Goal: Task Accomplishment & Management: Use online tool/utility

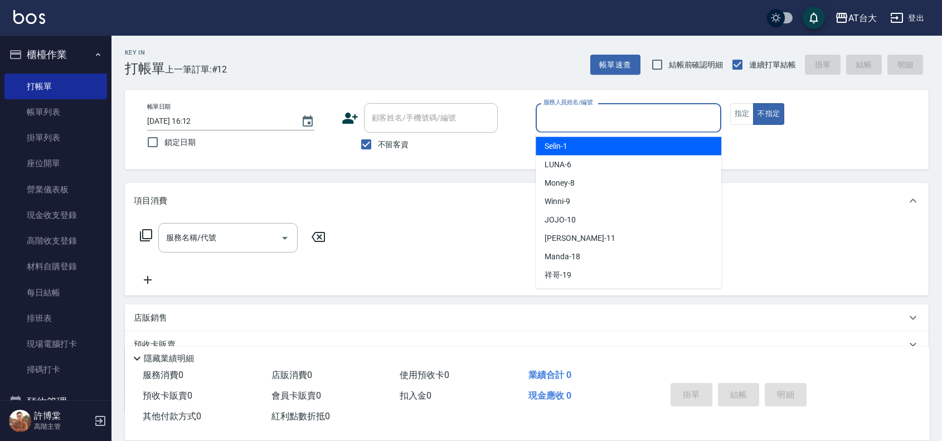
click at [625, 115] on input "服務人員姓名/編號" at bounding box center [629, 118] width 176 height 20
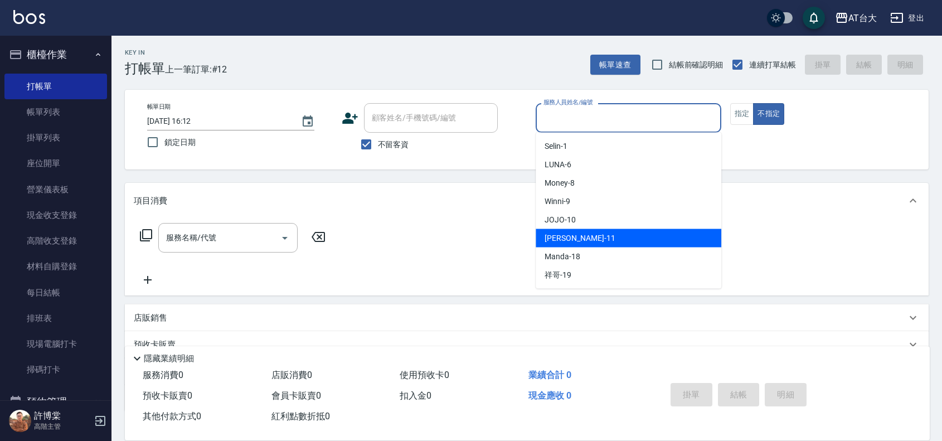
click at [623, 232] on div "Yvonne -11" at bounding box center [629, 238] width 186 height 18
type input "Yvonne-11"
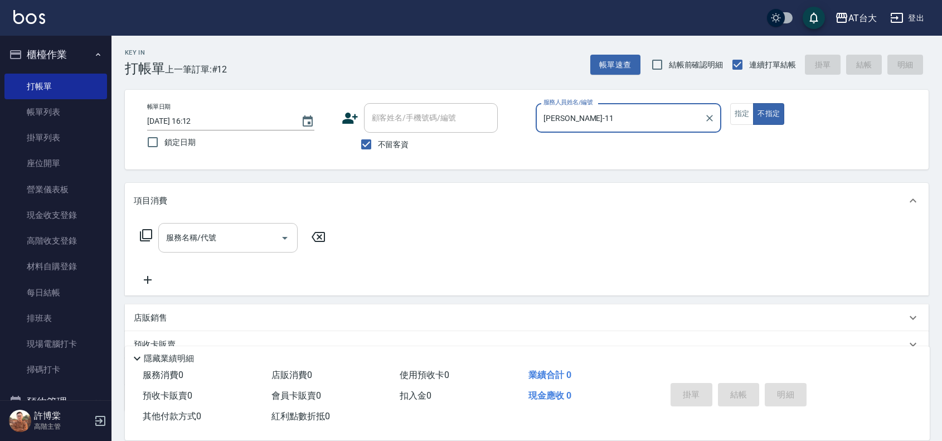
click at [234, 240] on input "服務名稱/代號" at bounding box center [219, 238] width 113 height 20
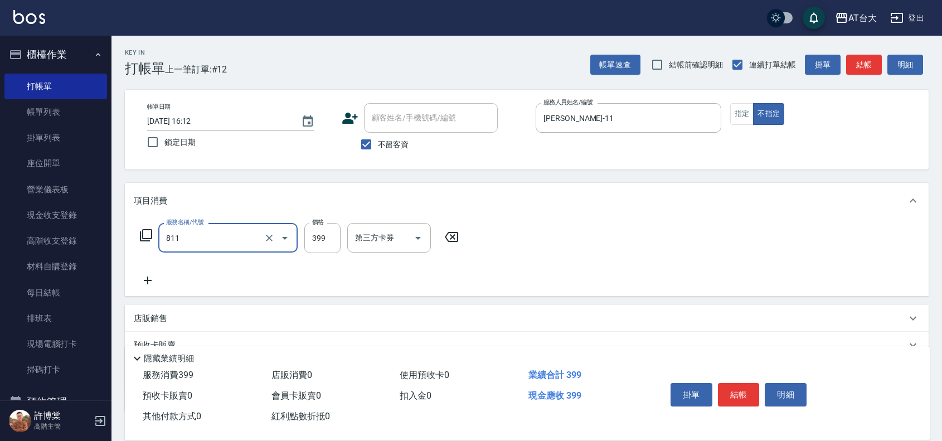
type input "洗+剪(811)"
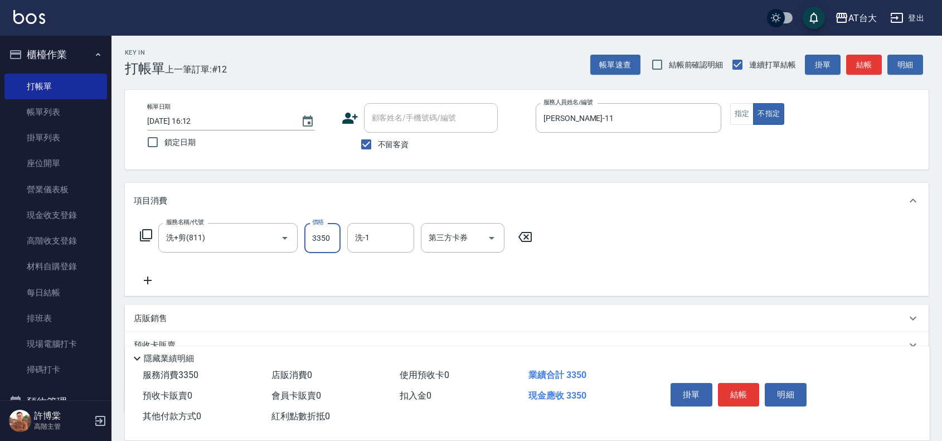
click at [329, 247] on input "3350" at bounding box center [322, 238] width 36 height 30
type input "350"
click at [728, 387] on button "結帳" at bounding box center [739, 394] width 42 height 23
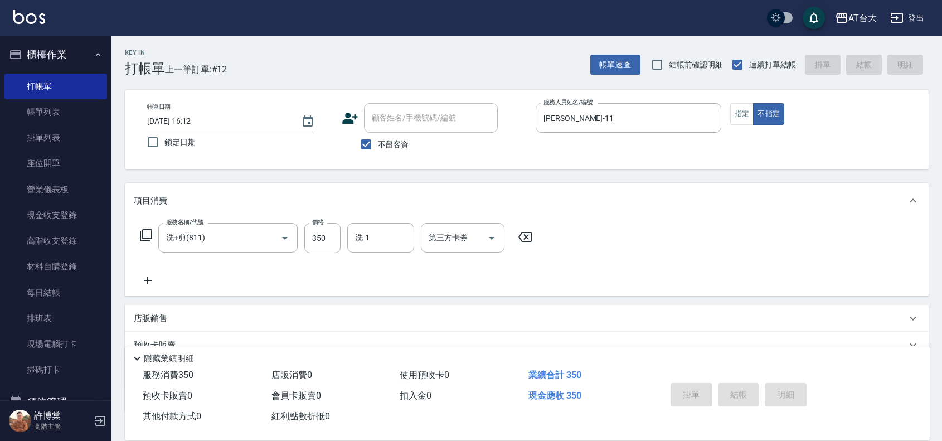
type input "2025/10/08 17:56"
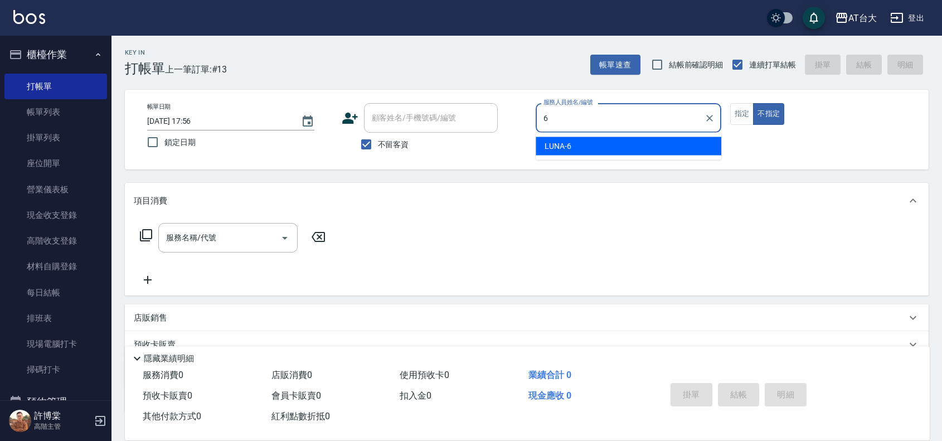
type input "LUNA-6"
type button "false"
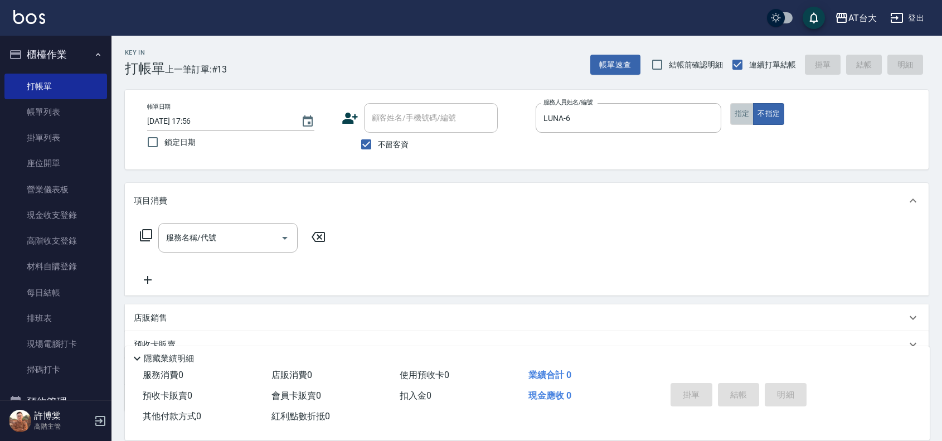
click at [750, 119] on button "指定" at bounding box center [742, 114] width 24 height 22
type button "true"
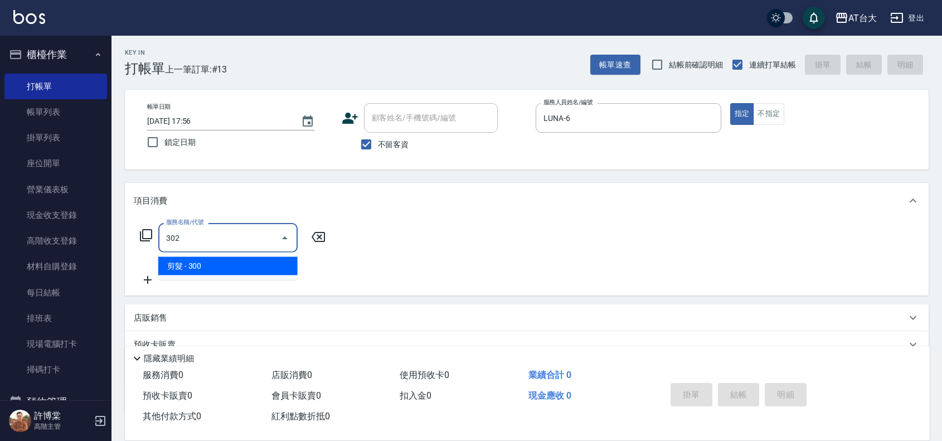
type input "剪髮(302)"
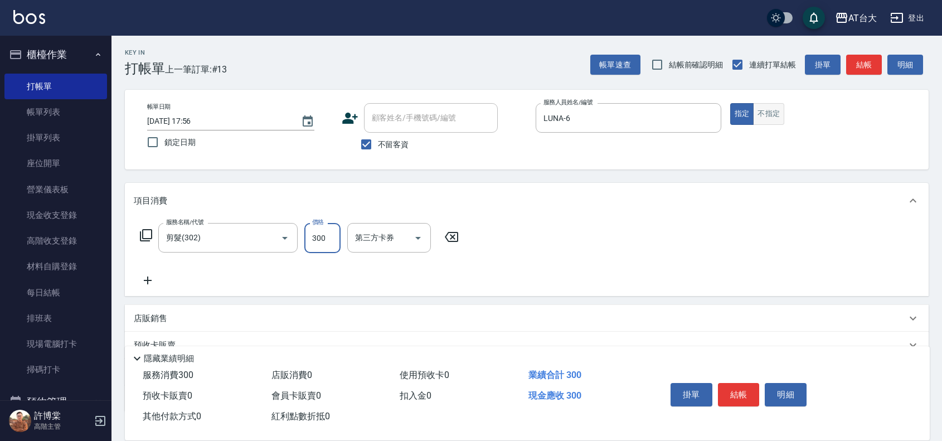
drag, startPoint x: 763, startPoint y: 114, endPoint x: 775, endPoint y: 123, distance: 14.8
click at [765, 116] on button "不指定" at bounding box center [768, 114] width 31 height 22
type input "450"
click at [730, 383] on button "結帳" at bounding box center [739, 394] width 42 height 23
type input "2025/10/08 18:09"
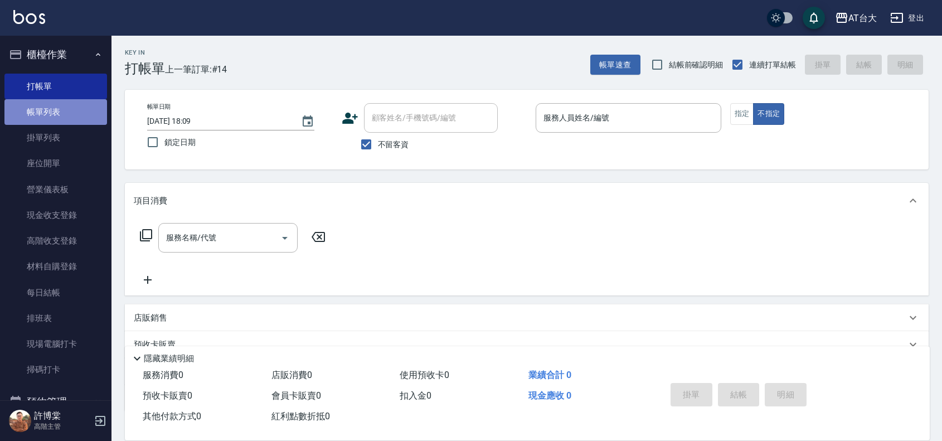
click at [72, 109] on link "帳單列表" at bounding box center [55, 112] width 103 height 26
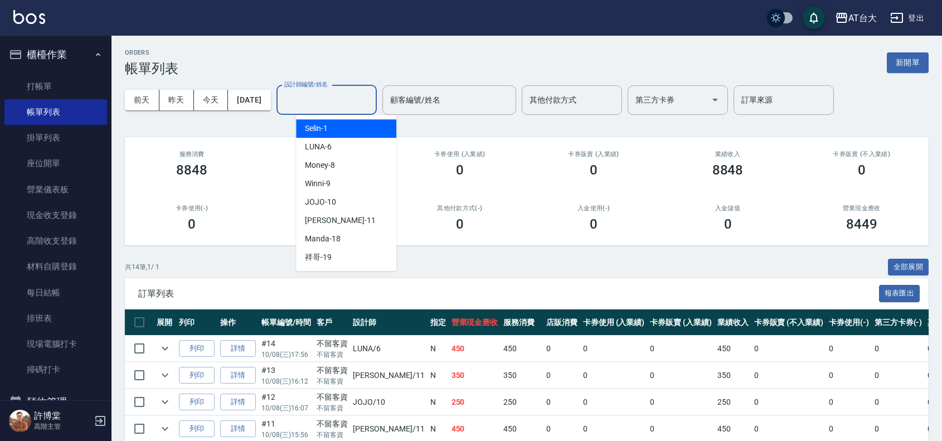
click at [328, 92] on input "設計師編號/姓名" at bounding box center [327, 100] width 90 height 20
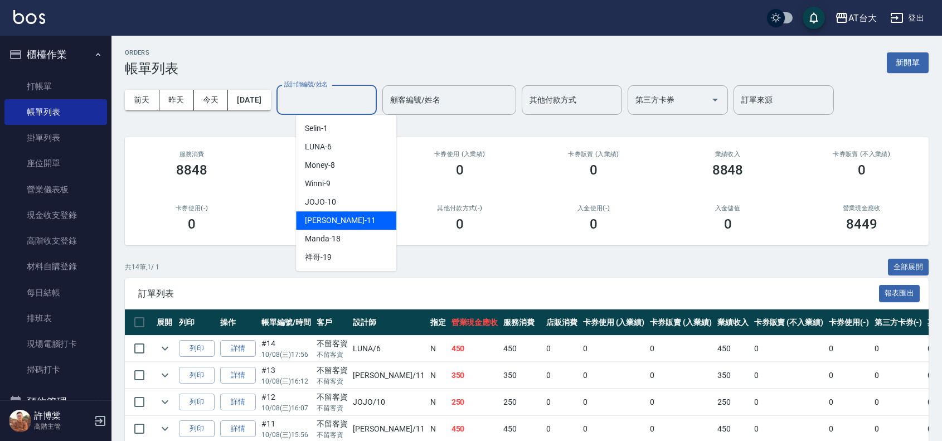
click at [339, 221] on span "Yvonne -11" at bounding box center [340, 221] width 70 height 12
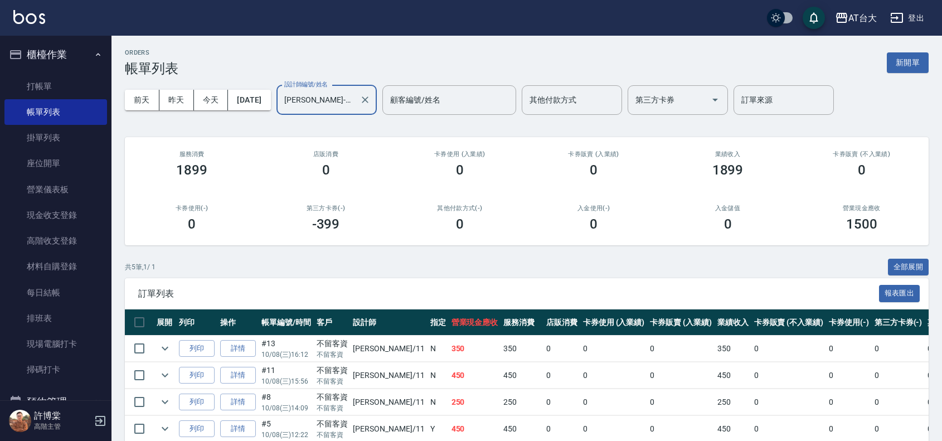
click at [355, 99] on input "Yvonne-11" at bounding box center [319, 100] width 74 height 20
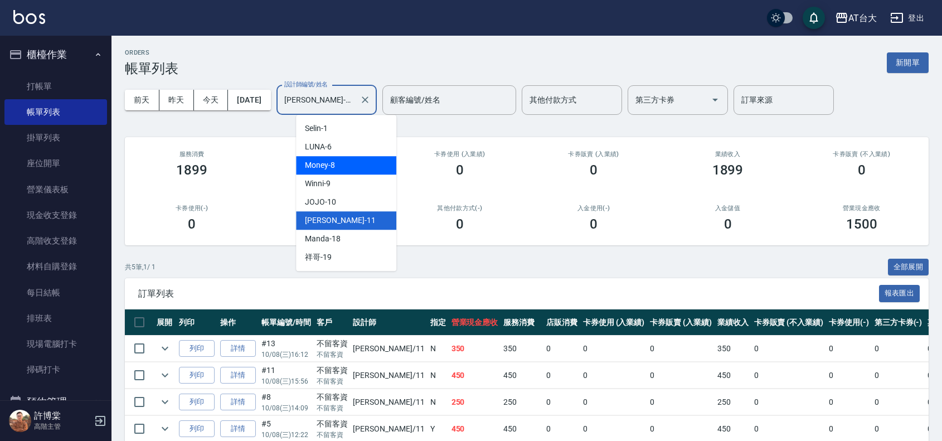
click at [324, 156] on div "Money -8" at bounding box center [346, 165] width 100 height 18
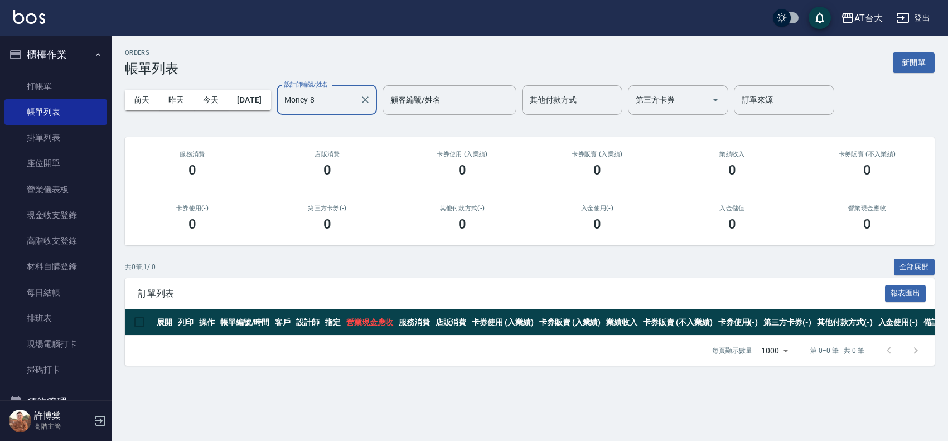
click at [339, 100] on input "Money-8" at bounding box center [319, 100] width 74 height 20
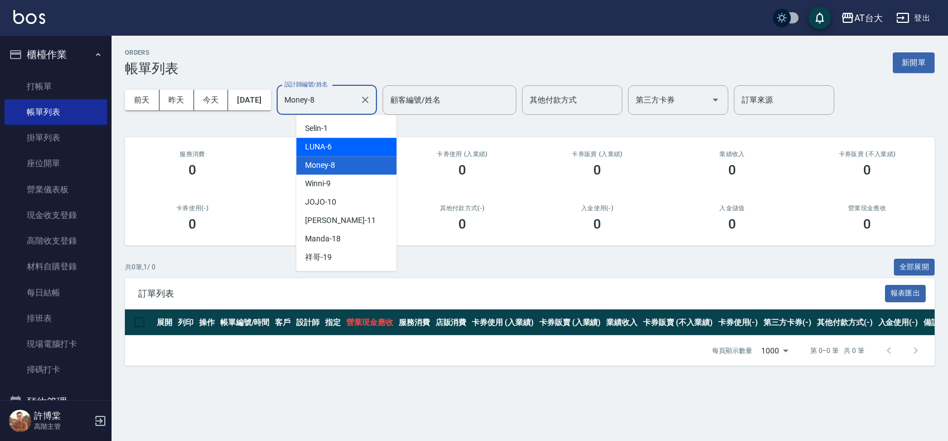
click at [336, 149] on div "LUNA -6" at bounding box center [346, 147] width 100 height 18
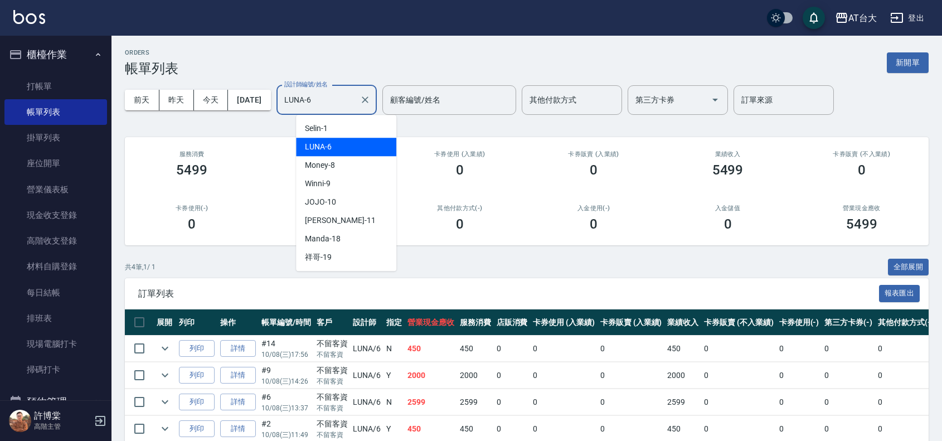
click at [351, 106] on input "LUNA-6" at bounding box center [319, 100] width 74 height 20
click at [350, 195] on div "JOJO -10" at bounding box center [346, 202] width 100 height 18
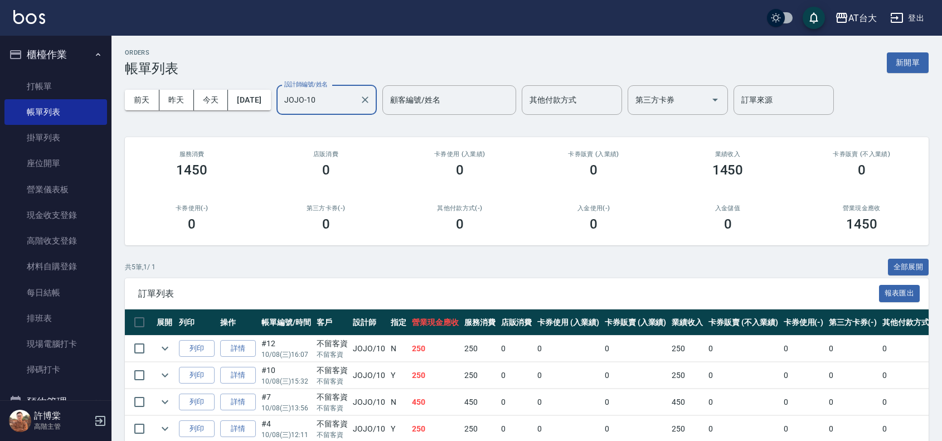
click at [355, 105] on input "JOJO-10" at bounding box center [319, 100] width 74 height 20
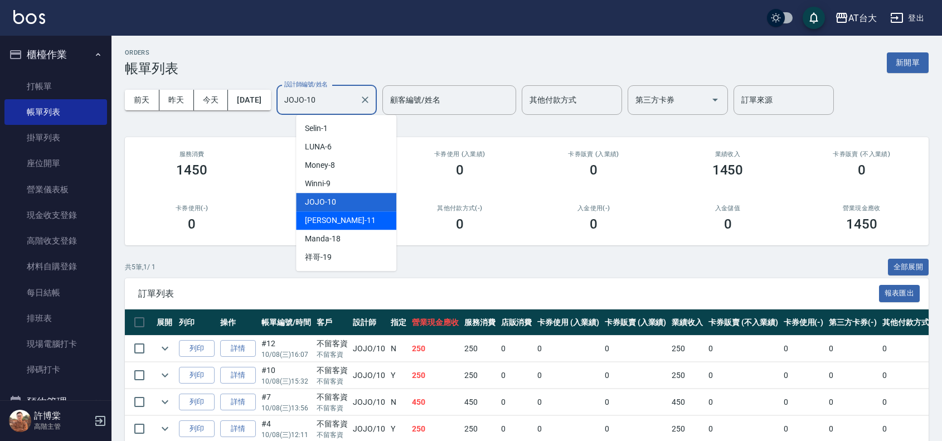
click at [372, 226] on div "Yvonne -11" at bounding box center [346, 220] width 100 height 18
type input "Yvonne-11"
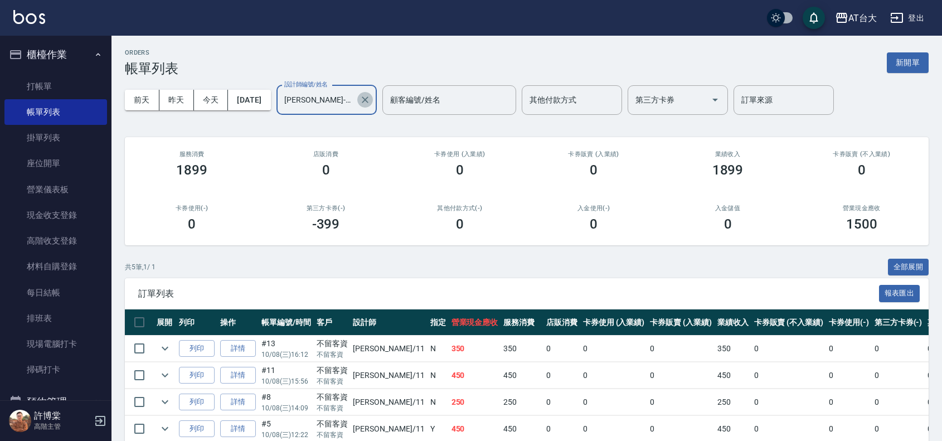
click at [368, 99] on icon "Clear" at bounding box center [365, 99] width 7 height 7
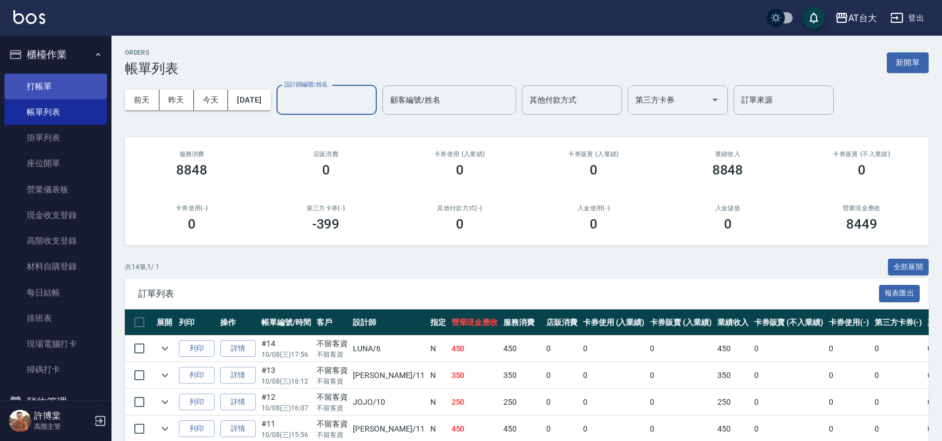
click at [81, 94] on link "打帳單" at bounding box center [55, 87] width 103 height 26
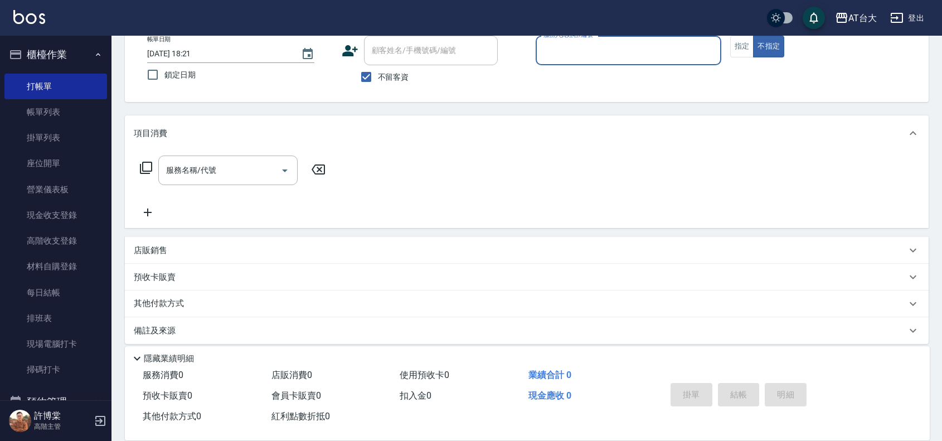
scroll to position [70, 0]
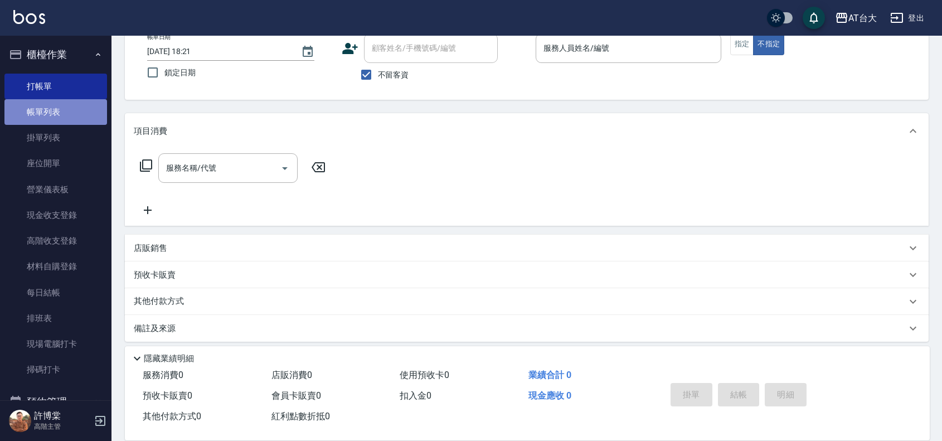
click at [56, 110] on link "帳單列表" at bounding box center [55, 112] width 103 height 26
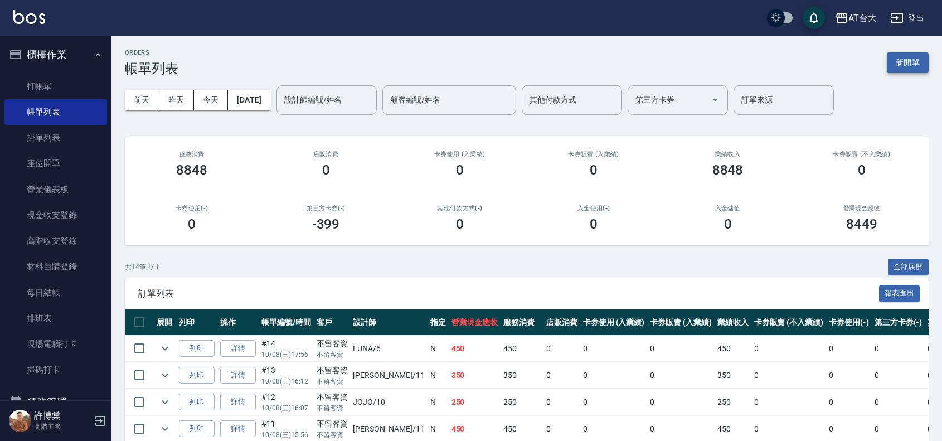
click at [909, 68] on button "新開單" at bounding box center [908, 62] width 42 height 21
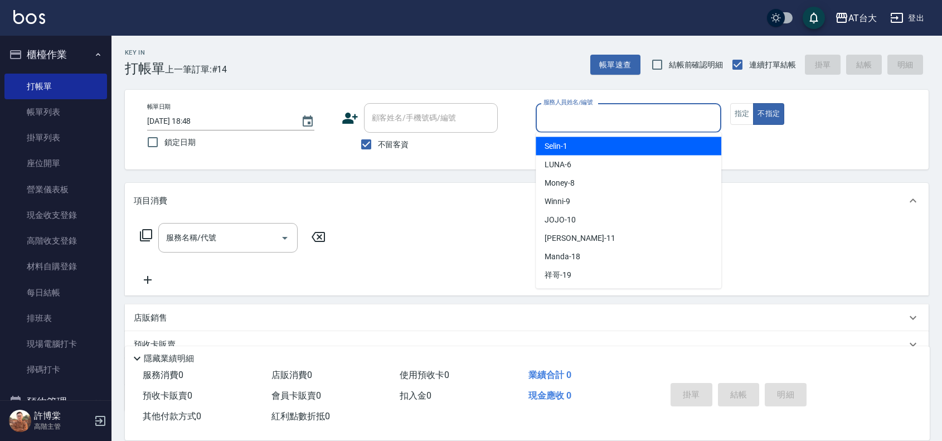
click at [611, 125] on input "服務人員姓名/編號" at bounding box center [629, 118] width 176 height 20
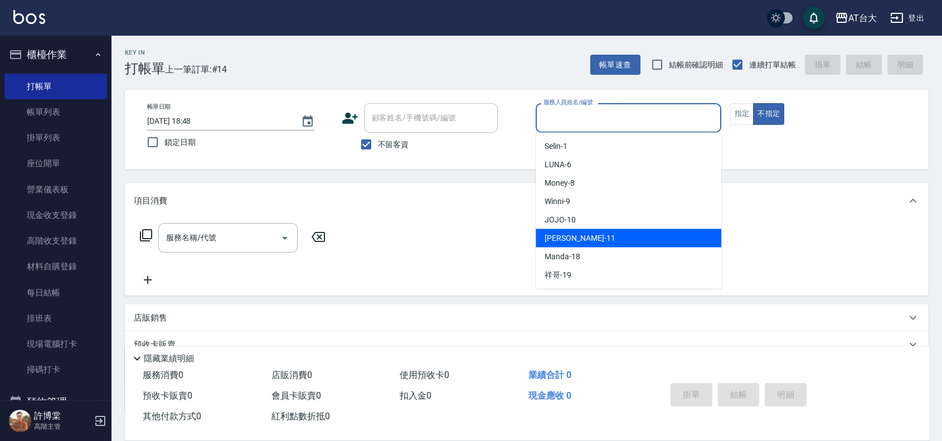
drag, startPoint x: 586, startPoint y: 236, endPoint x: 555, endPoint y: 222, distance: 34.7
click at [586, 236] on div "Yvonne -11" at bounding box center [629, 238] width 186 height 18
type input "Yvonne-11"
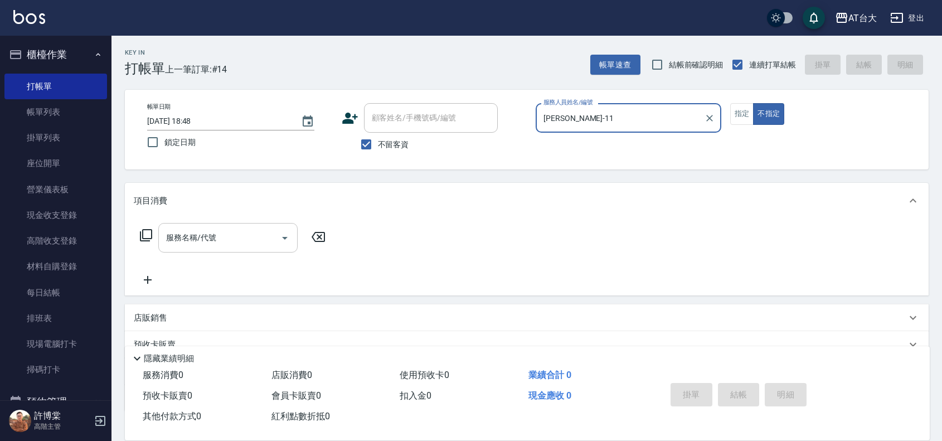
click at [256, 235] on input "服務名稱/代號" at bounding box center [219, 238] width 113 height 20
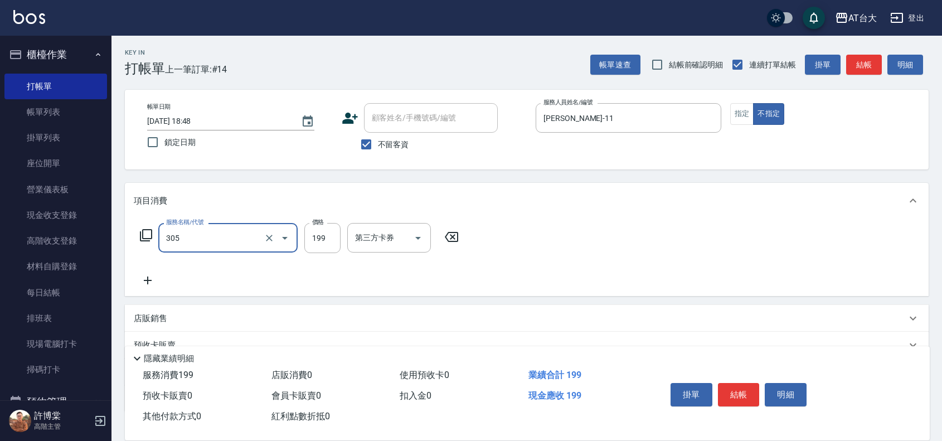
type input "剪髮(305)"
type input "250"
click at [735, 393] on button "結帳" at bounding box center [739, 394] width 42 height 23
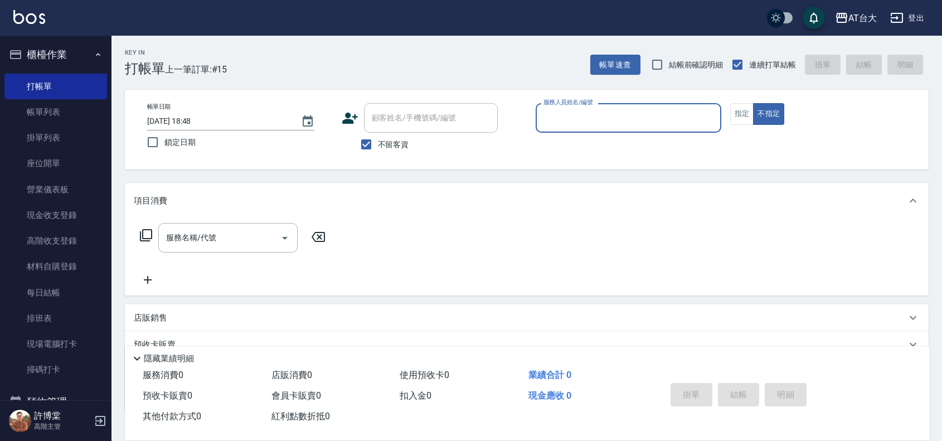
click at [591, 128] on div "服務人員姓名/編號" at bounding box center [629, 118] width 186 height 30
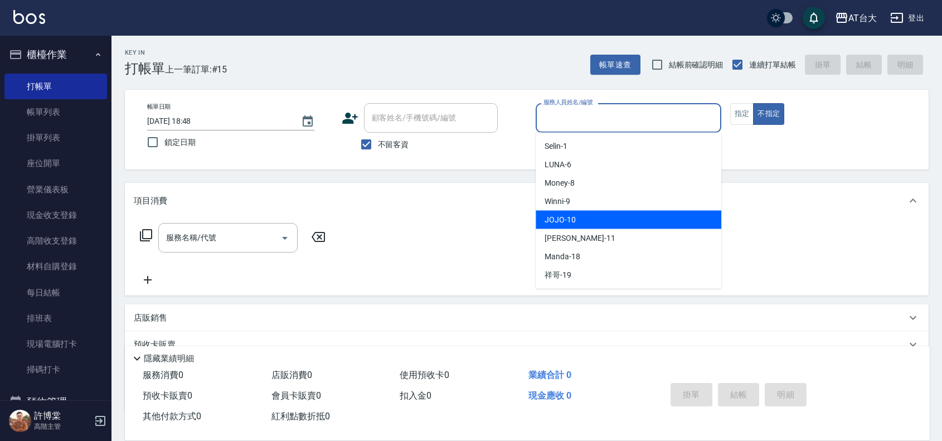
click at [567, 221] on span "JOJO -10" at bounding box center [560, 220] width 31 height 12
type input "JOJO-10"
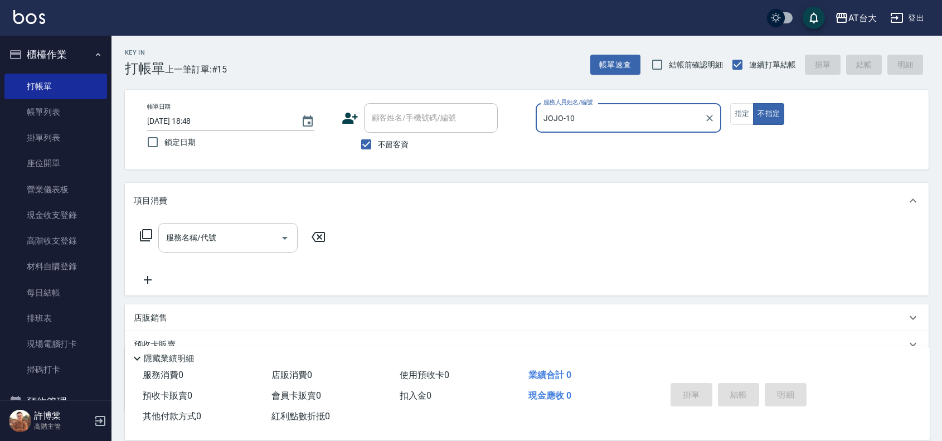
click at [258, 240] on input "服務名稱/代號" at bounding box center [219, 238] width 113 height 20
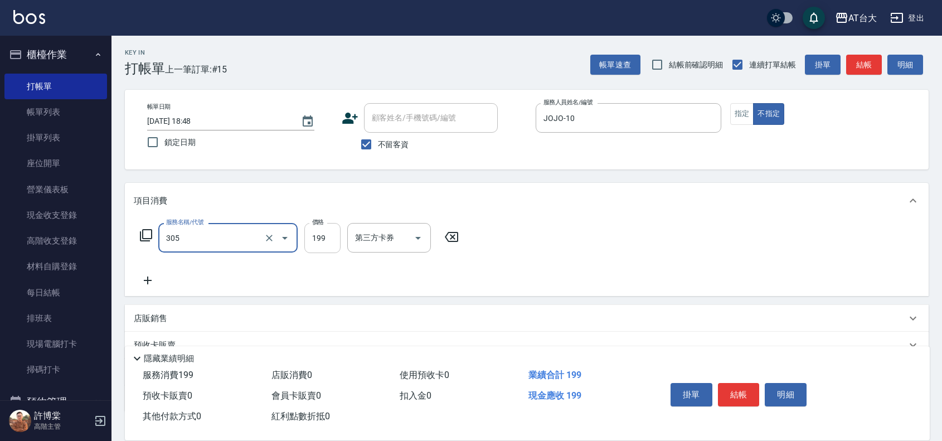
type input "剪髮(305)"
click at [315, 244] on input "199" at bounding box center [322, 238] width 36 height 30
type input "250"
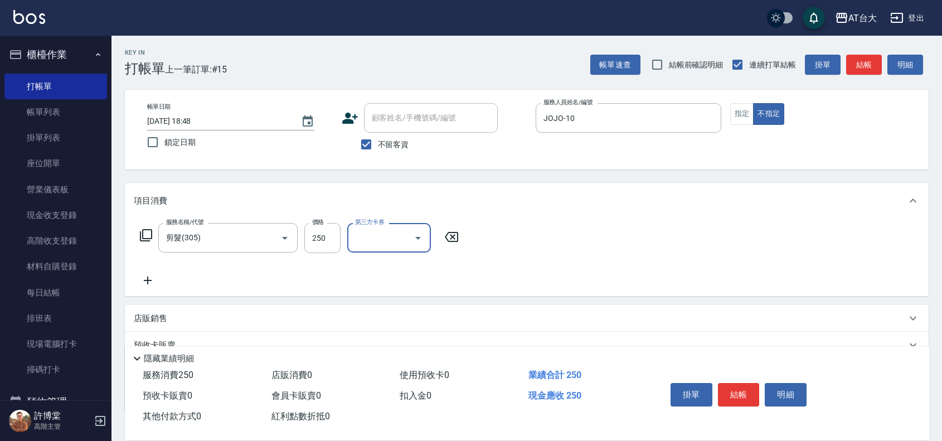
click at [734, 383] on button "結帳" at bounding box center [739, 394] width 42 height 23
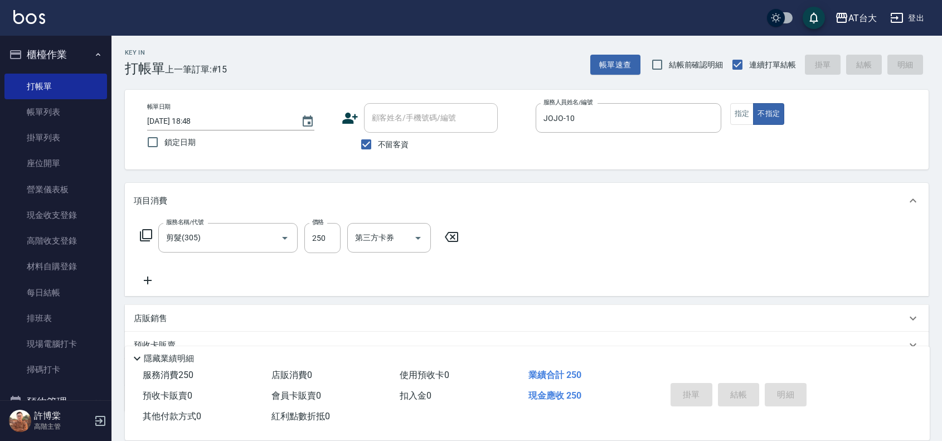
type input "2025/10/08 19:00"
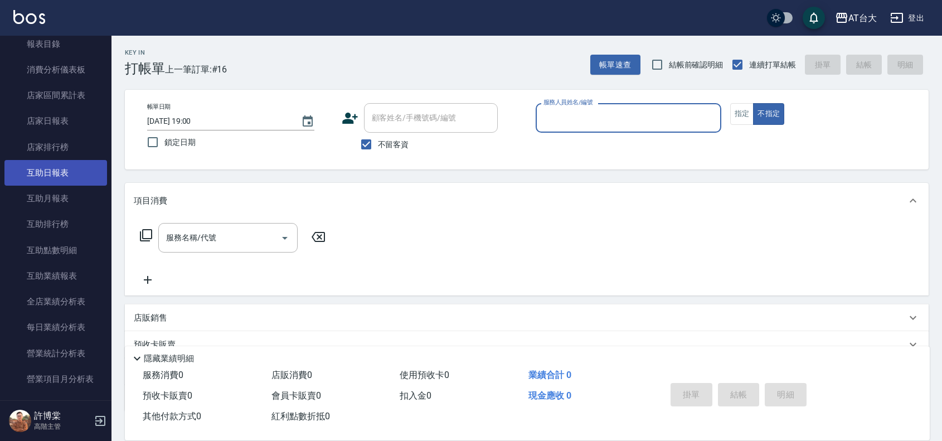
scroll to position [279, 0]
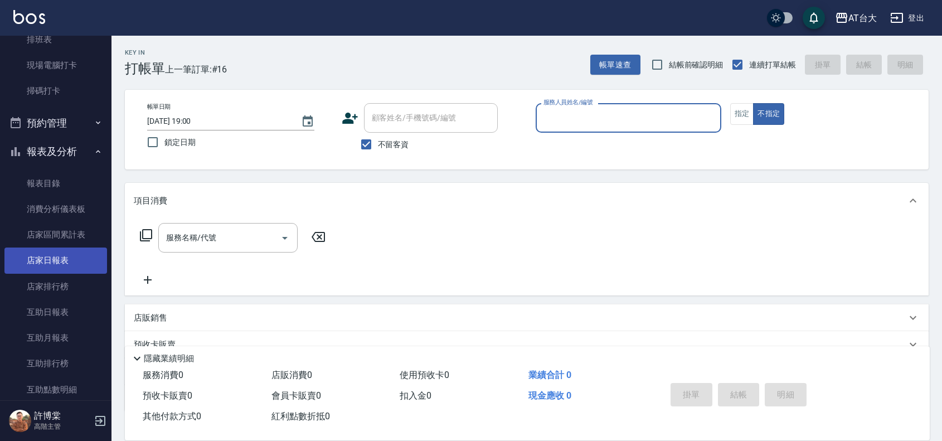
click at [46, 257] on link "店家日報表" at bounding box center [55, 261] width 103 height 26
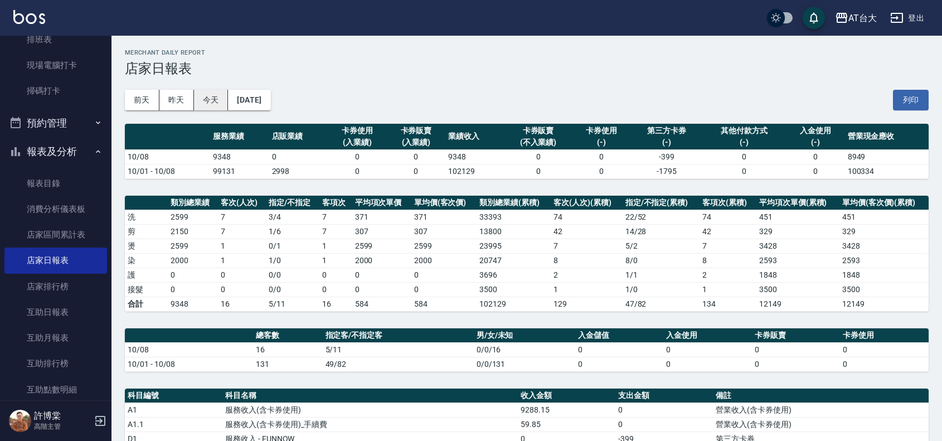
click at [224, 103] on button "今天" at bounding box center [211, 100] width 35 height 21
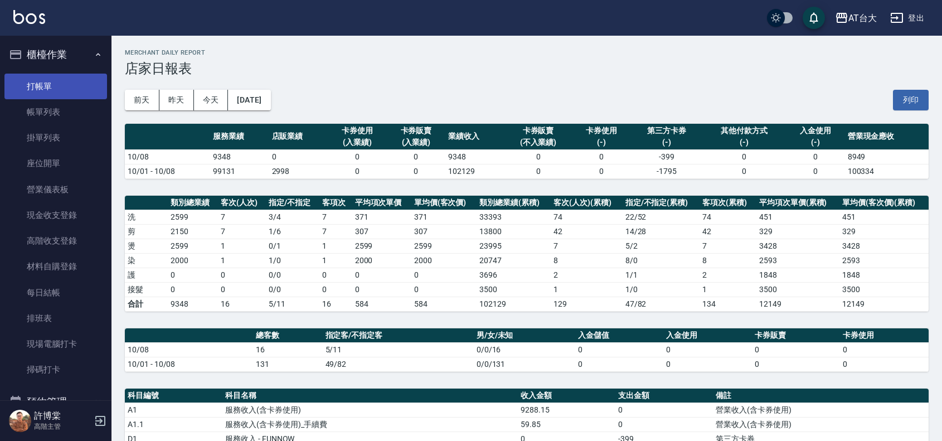
click at [46, 79] on link "打帳單" at bounding box center [55, 87] width 103 height 26
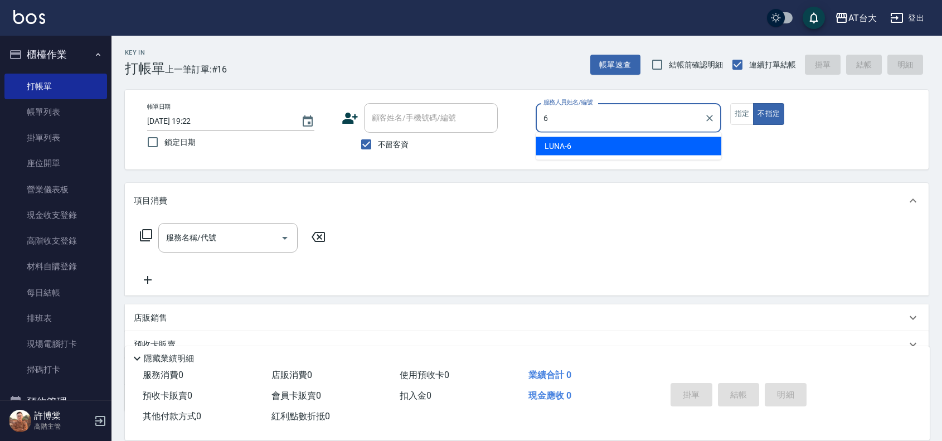
type input "LUNA-6"
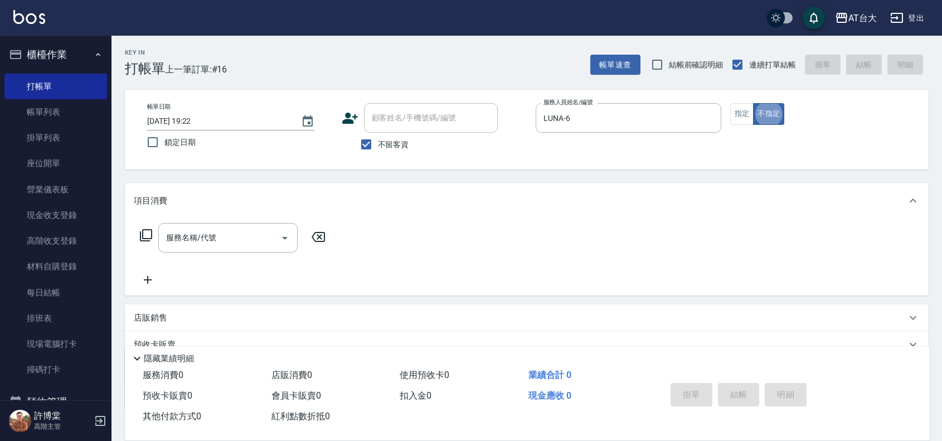
type button "false"
click at [738, 121] on button "指定" at bounding box center [742, 114] width 24 height 22
type button "true"
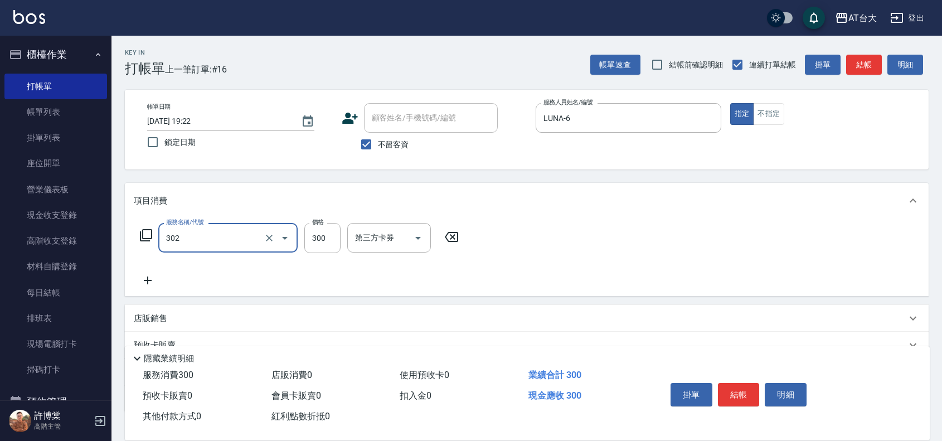
type input "剪髮(302)"
type input "450"
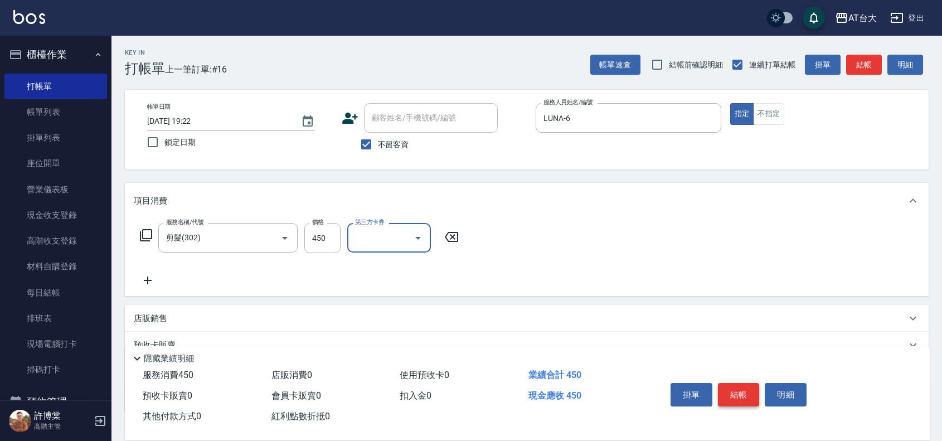
click at [741, 386] on button "結帳" at bounding box center [739, 394] width 42 height 23
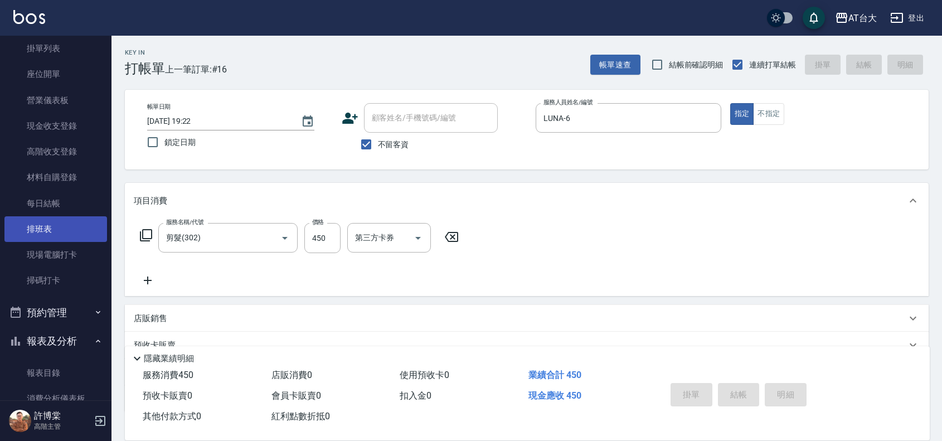
type input "2025/10/08 19:31"
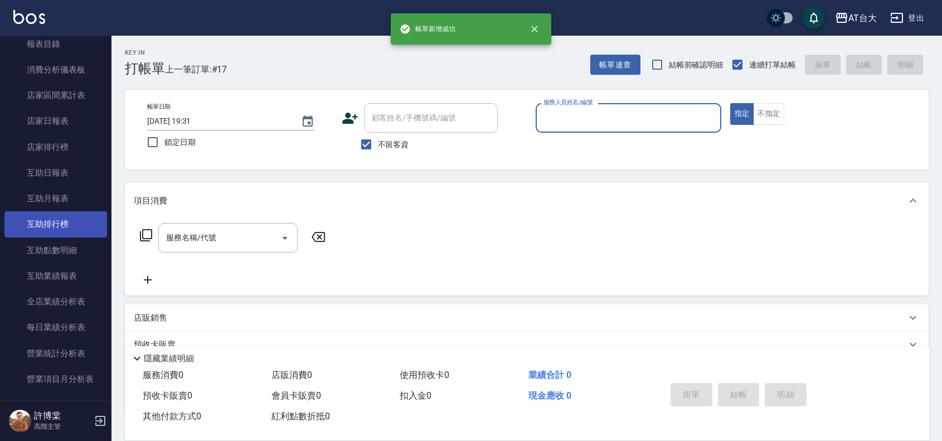
scroll to position [488, 0]
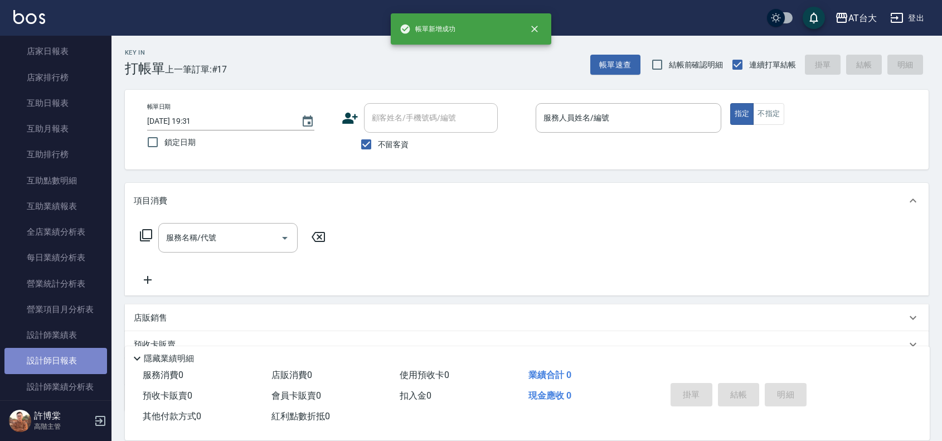
click at [65, 350] on link "設計師日報表" at bounding box center [55, 361] width 103 height 26
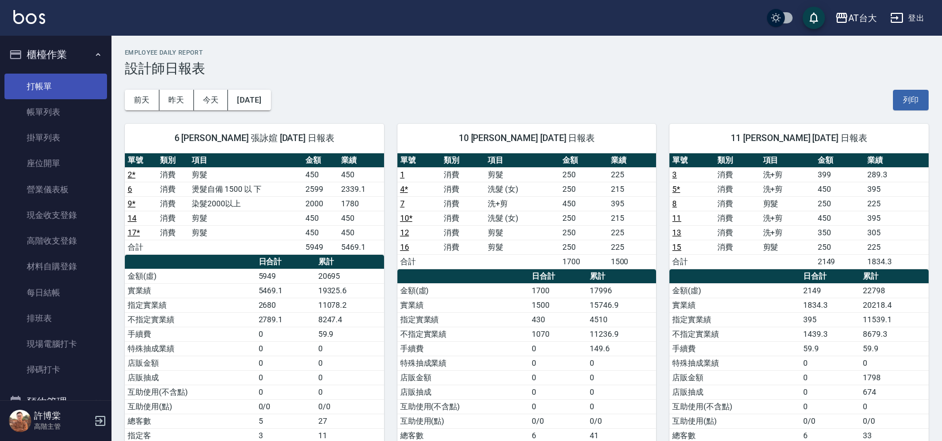
click at [46, 94] on link "打帳單" at bounding box center [55, 87] width 103 height 26
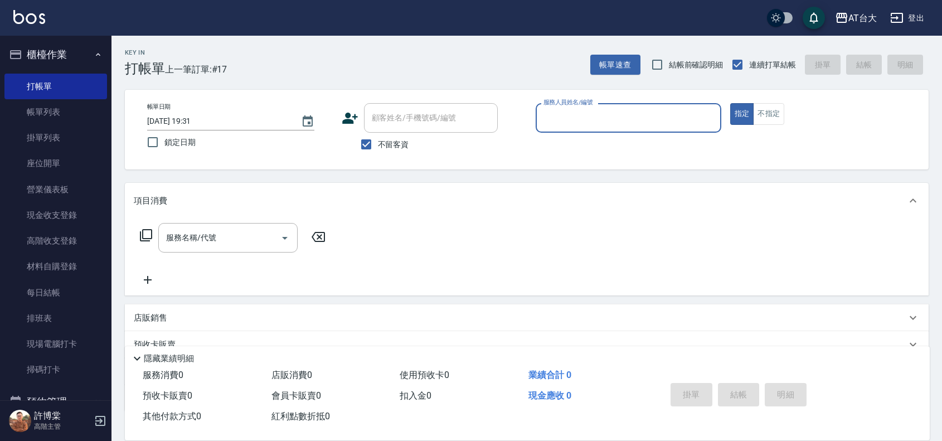
drag, startPoint x: 54, startPoint y: 109, endPoint x: 605, endPoint y: 222, distance: 562.8
click at [54, 109] on link "帳單列表" at bounding box center [55, 112] width 103 height 26
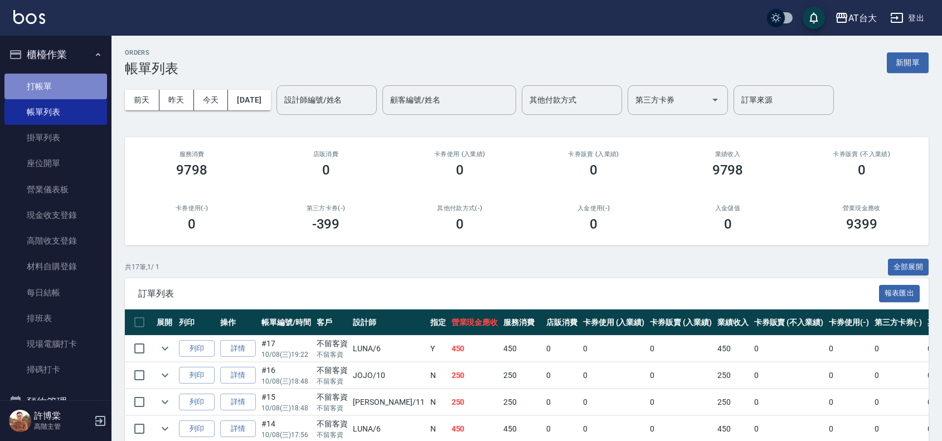
click at [66, 74] on link "打帳單" at bounding box center [55, 87] width 103 height 26
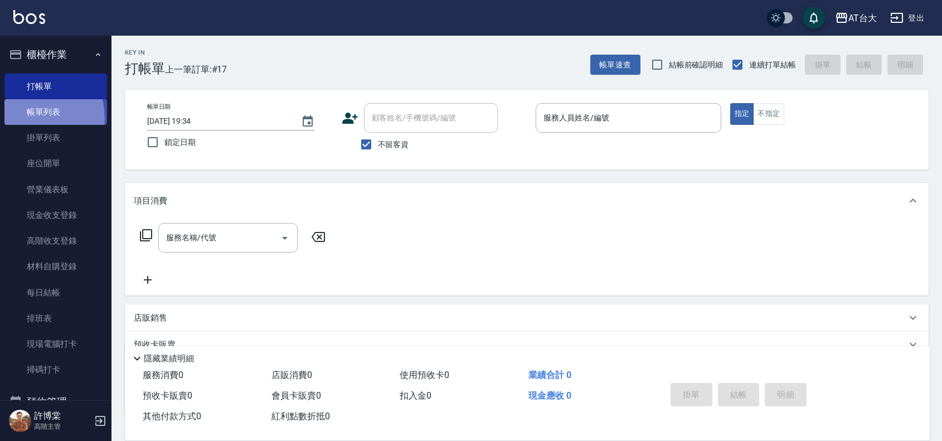
click at [29, 118] on link "帳單列表" at bounding box center [55, 112] width 103 height 26
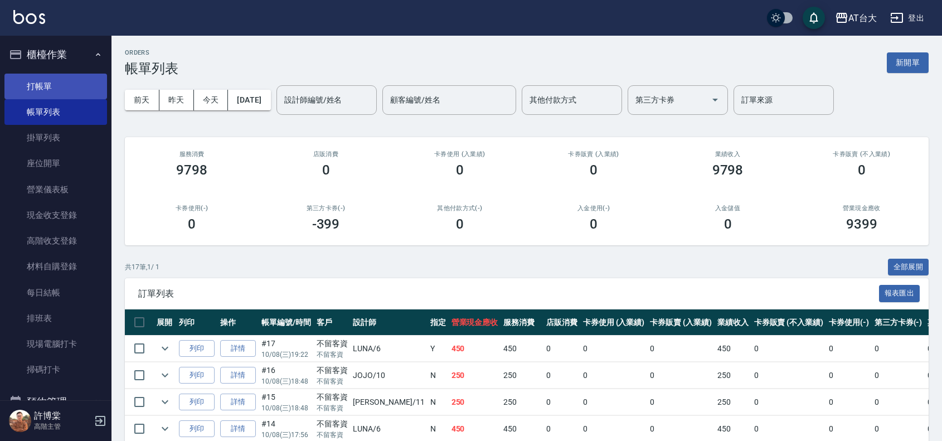
click at [49, 88] on link "打帳單" at bounding box center [55, 87] width 103 height 26
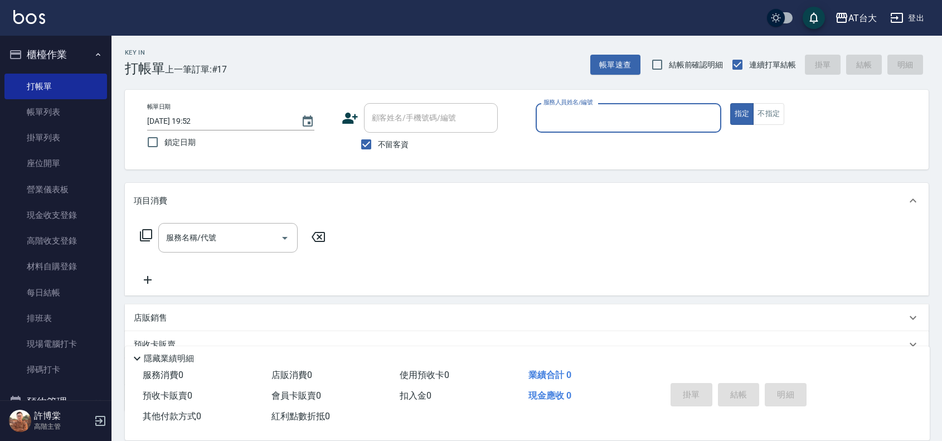
click at [589, 120] on input "服務人員姓名/編號" at bounding box center [629, 118] width 176 height 20
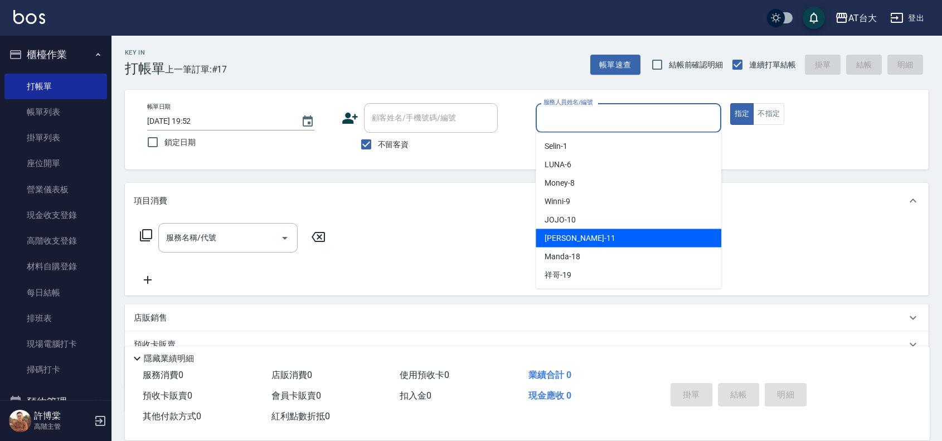
click at [602, 232] on div "Yvonne -11" at bounding box center [629, 238] width 186 height 18
type input "Yvonne-11"
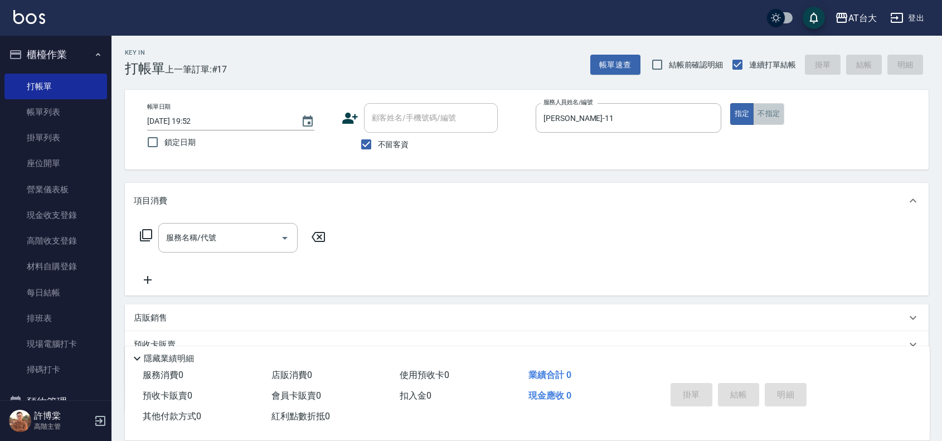
click at [781, 113] on button "不指定" at bounding box center [768, 114] width 31 height 22
click at [210, 254] on div "服務名稱/代號 服務名稱/代號" at bounding box center [233, 255] width 198 height 64
click at [219, 237] on input "服務名稱/代號" at bounding box center [219, 238] width 113 height 20
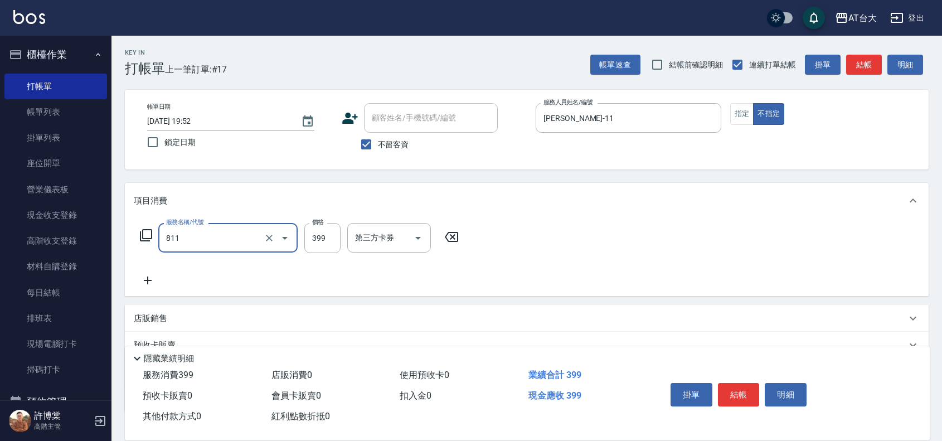
type input "洗+剪(811)"
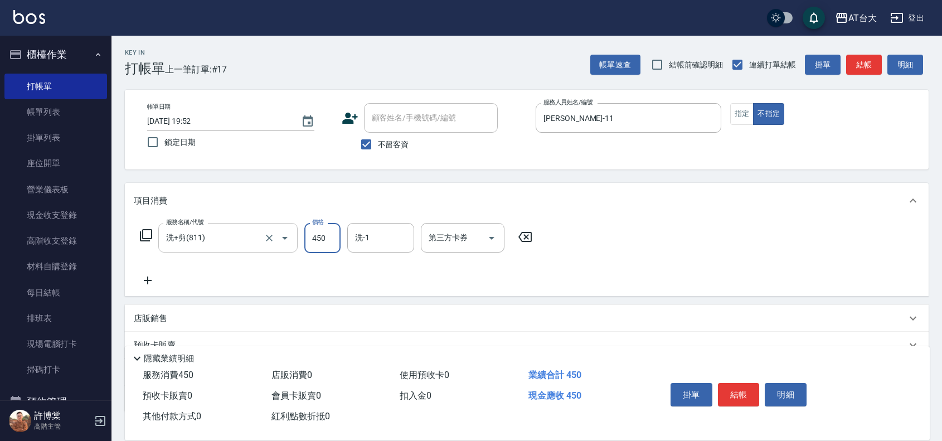
type input "450"
click at [745, 396] on button "結帳" at bounding box center [739, 394] width 42 height 23
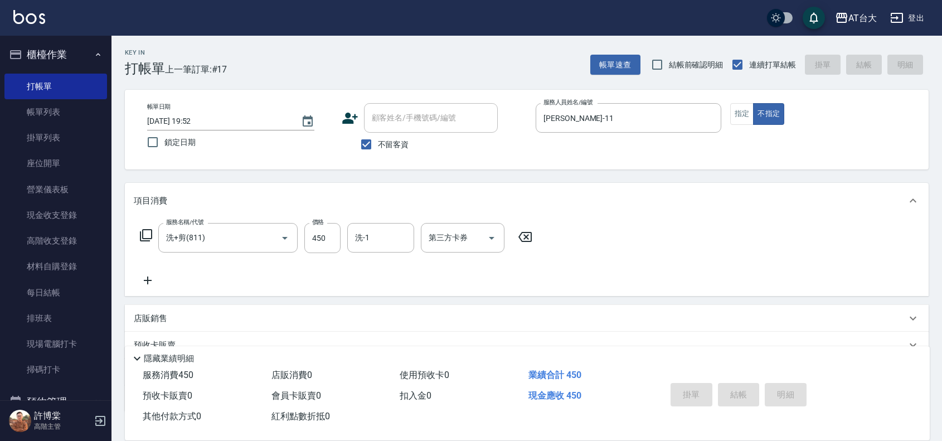
type input "2025/10/08 20:04"
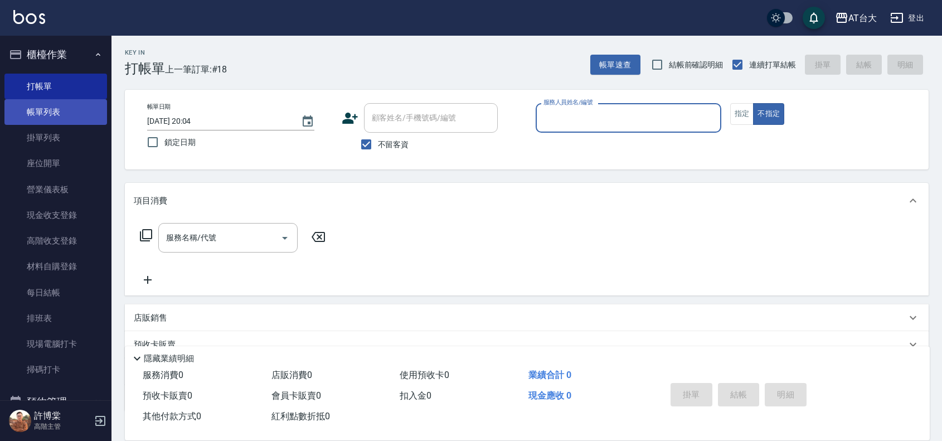
click at [70, 109] on link "帳單列表" at bounding box center [55, 112] width 103 height 26
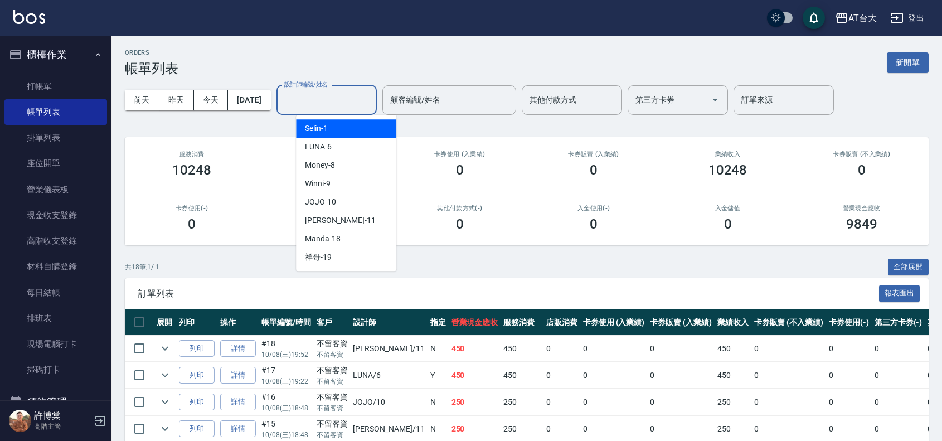
click at [361, 99] on input "設計師編號/姓名" at bounding box center [327, 100] width 90 height 20
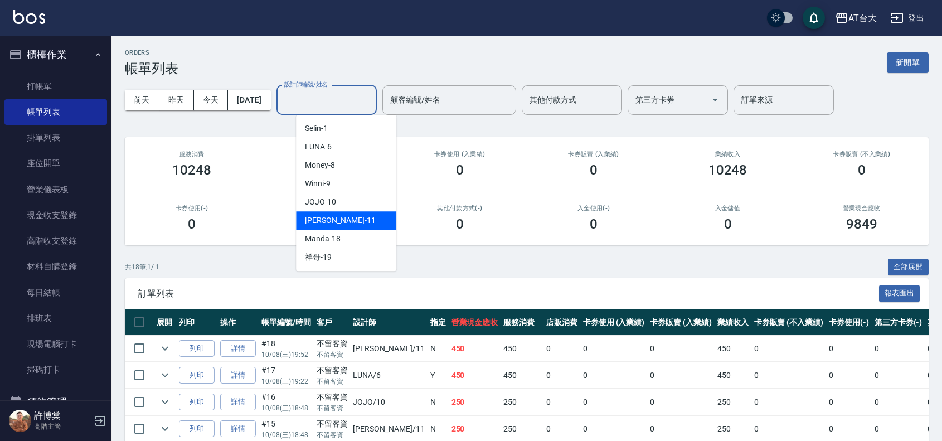
click at [350, 220] on div "Yvonne -11" at bounding box center [346, 220] width 100 height 18
type input "Yvonne-11"
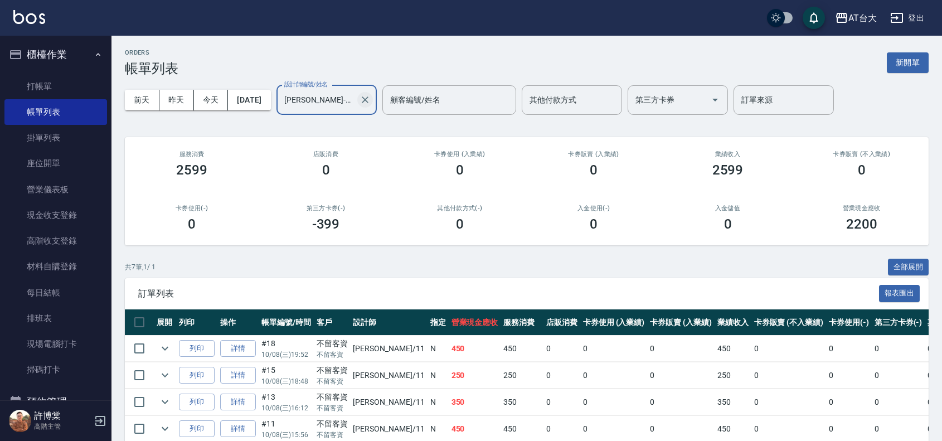
click at [368, 102] on icon "Clear" at bounding box center [365, 99] width 7 height 7
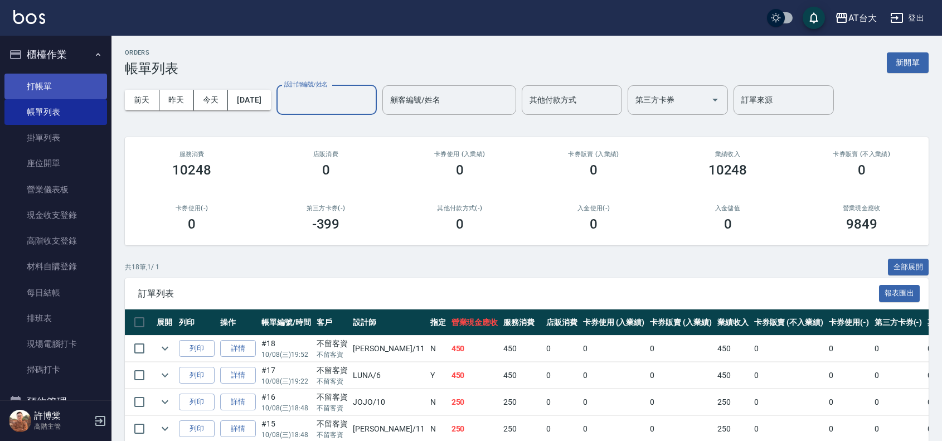
click at [35, 81] on link "打帳單" at bounding box center [55, 87] width 103 height 26
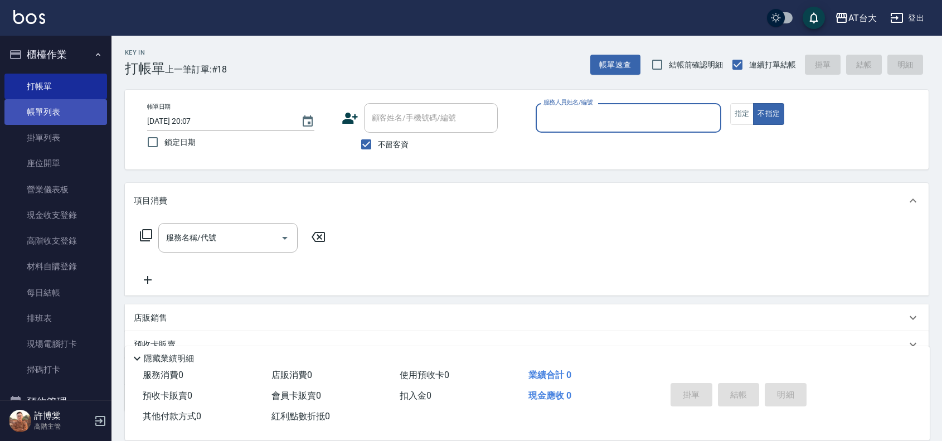
click at [49, 115] on link "帳單列表" at bounding box center [55, 112] width 103 height 26
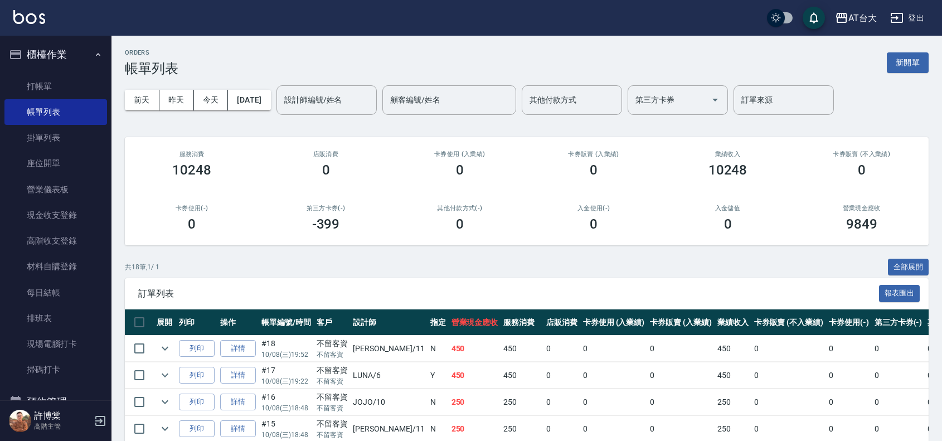
click at [323, 94] on div "設計師編號/姓名" at bounding box center [327, 100] width 100 height 30
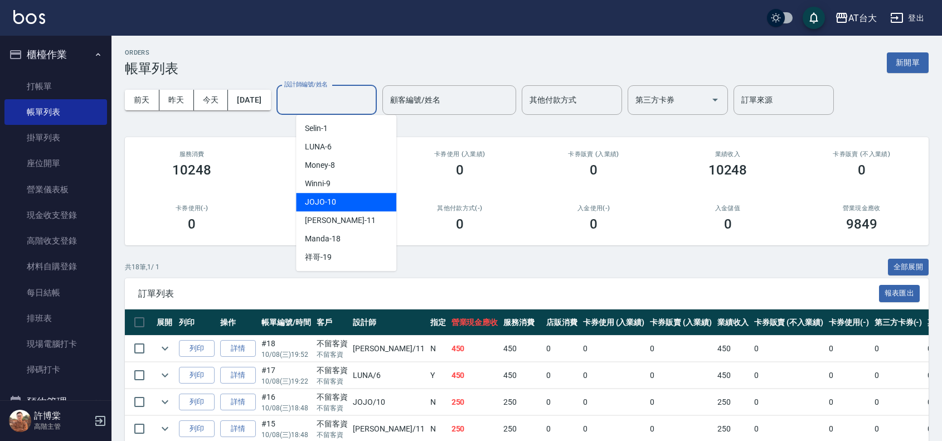
click at [344, 197] on div "JOJO -10" at bounding box center [346, 202] width 100 height 18
type input "JOJO-10"
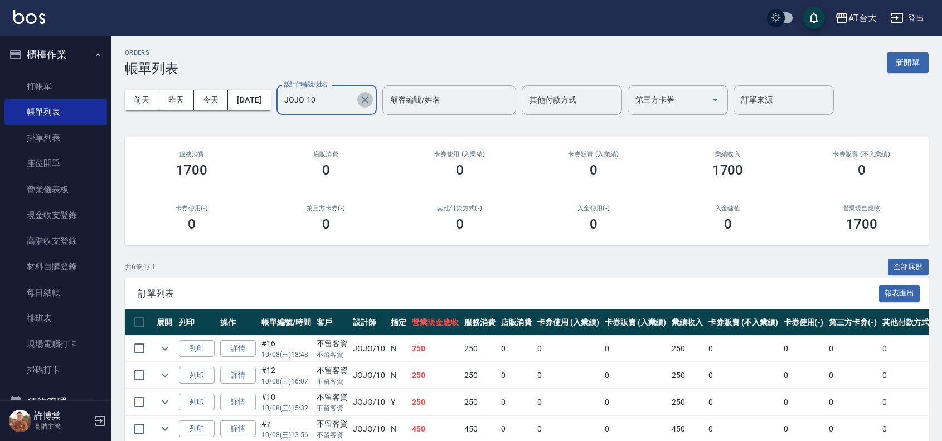
click at [371, 98] on icon "Clear" at bounding box center [365, 99] width 11 height 11
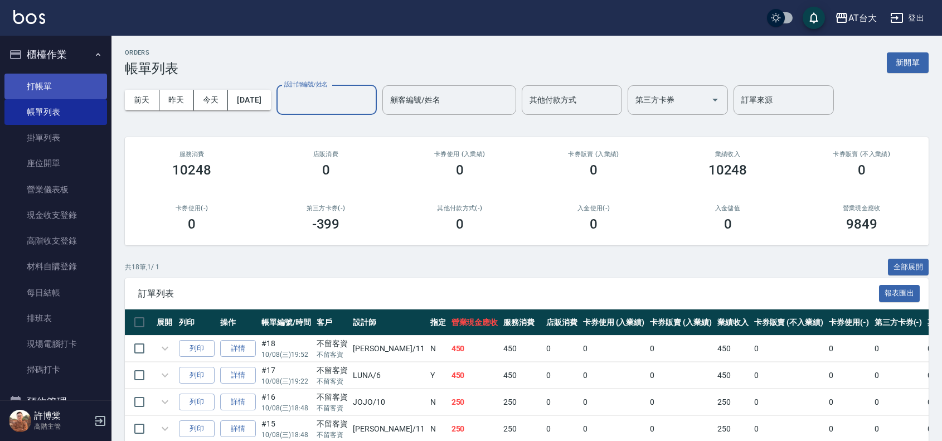
click at [32, 81] on link "打帳單" at bounding box center [55, 87] width 103 height 26
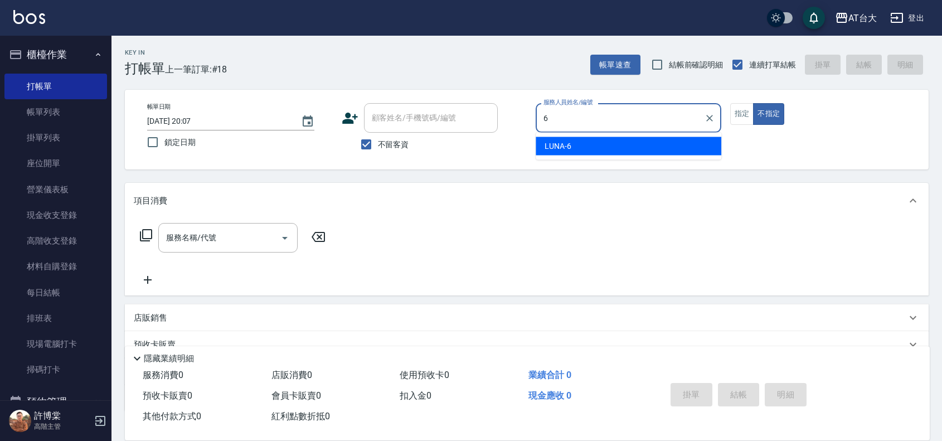
click at [605, 148] on div "LUNA -6" at bounding box center [629, 146] width 186 height 18
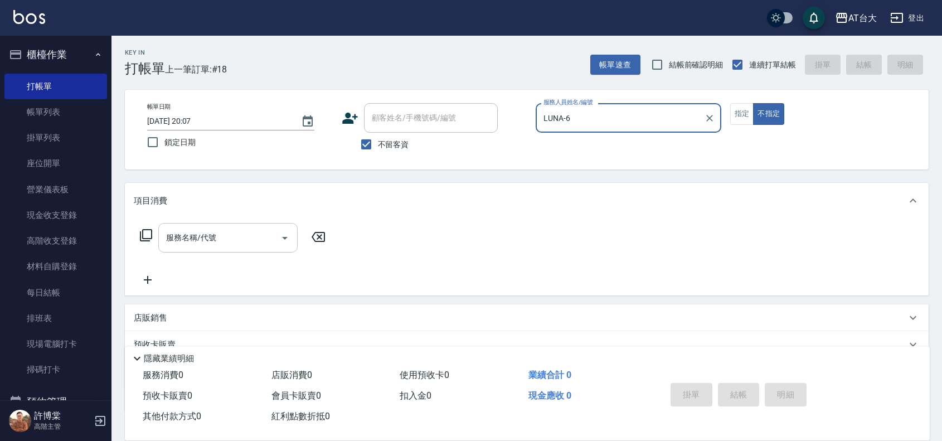
type input "LUNA-6"
click at [179, 241] on input "服務名稱/代號" at bounding box center [219, 238] width 113 height 20
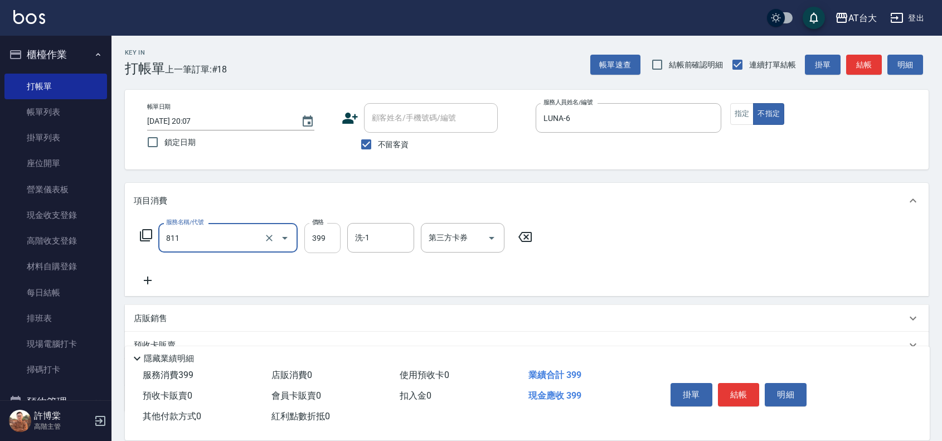
type input "洗+剪(811)"
click at [335, 240] on input "399" at bounding box center [322, 238] width 36 height 30
type input "450"
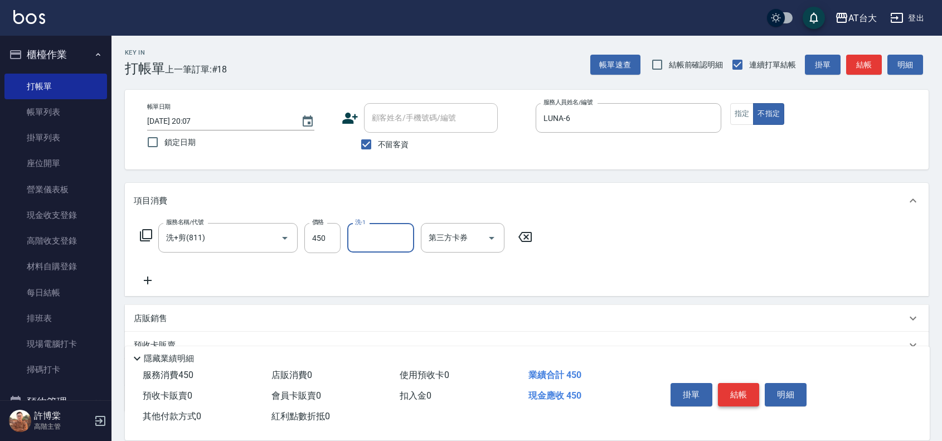
click at [754, 391] on button "結帳" at bounding box center [739, 394] width 42 height 23
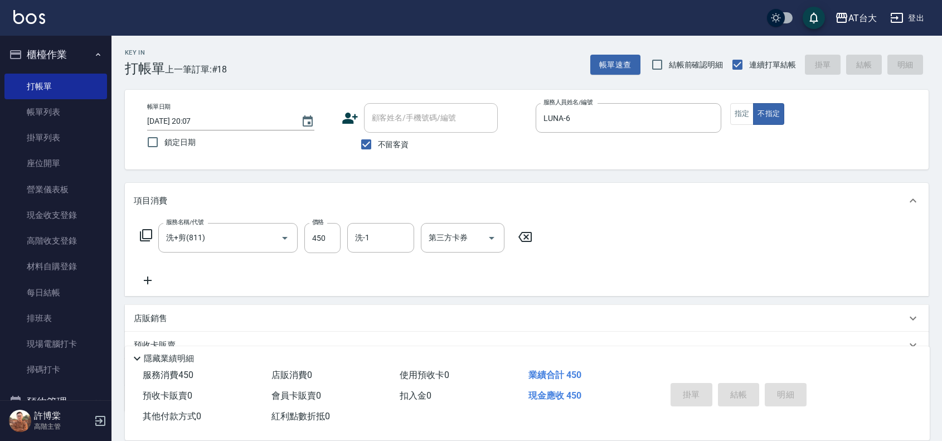
type input "2025/10/08 20:24"
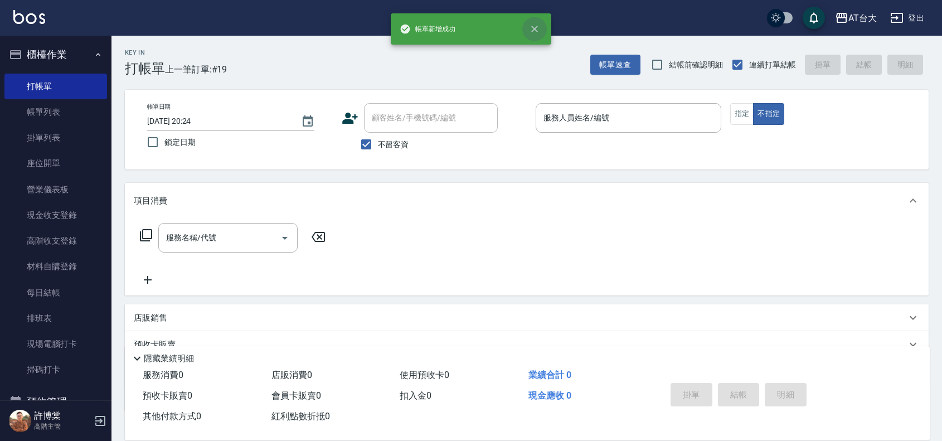
click at [538, 31] on icon "close" at bounding box center [534, 28] width 11 height 11
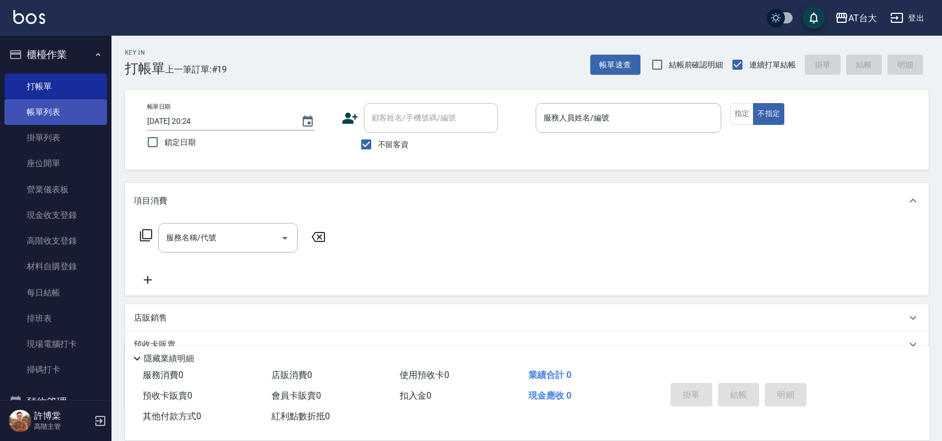
click at [60, 107] on link "帳單列表" at bounding box center [55, 112] width 103 height 26
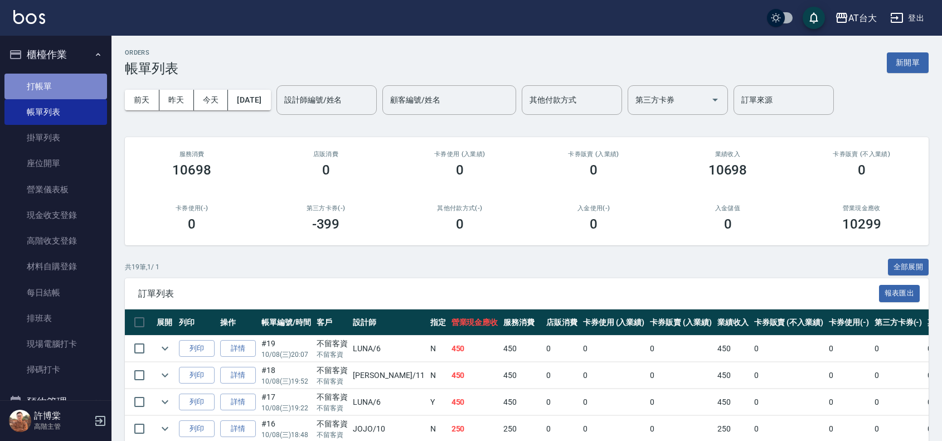
click at [65, 81] on link "打帳單" at bounding box center [55, 87] width 103 height 26
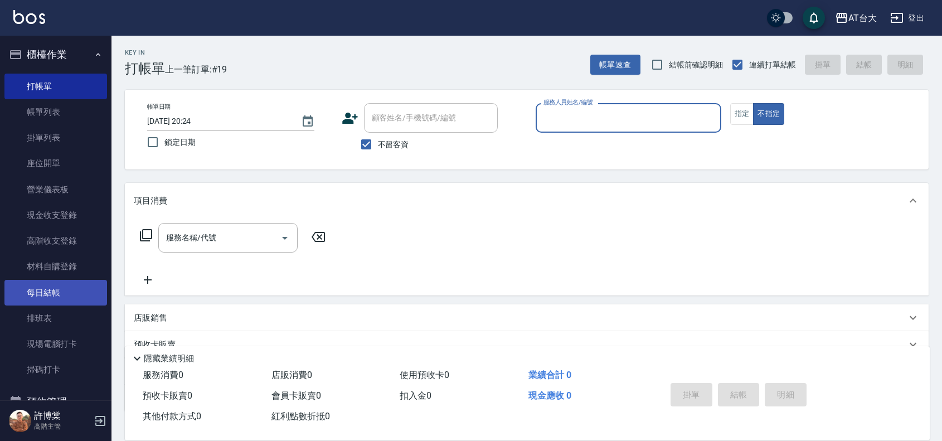
click at [50, 292] on link "每日結帳" at bounding box center [55, 293] width 103 height 26
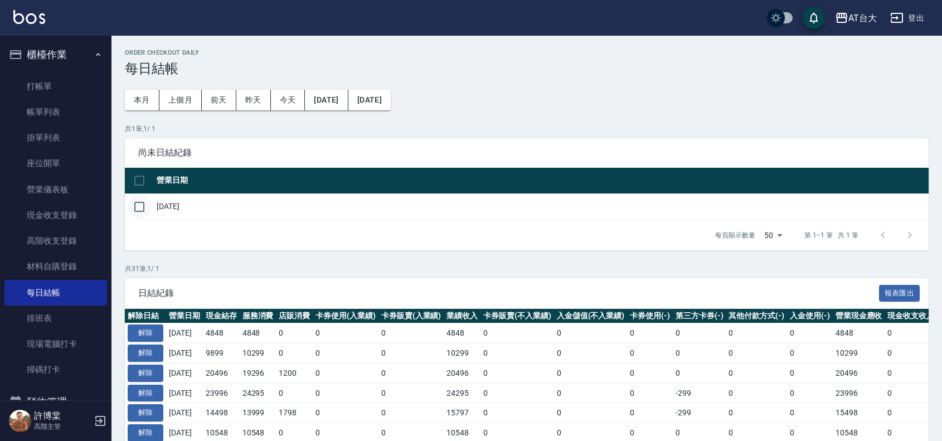
click at [137, 207] on input "checkbox" at bounding box center [139, 206] width 23 height 23
checkbox input "true"
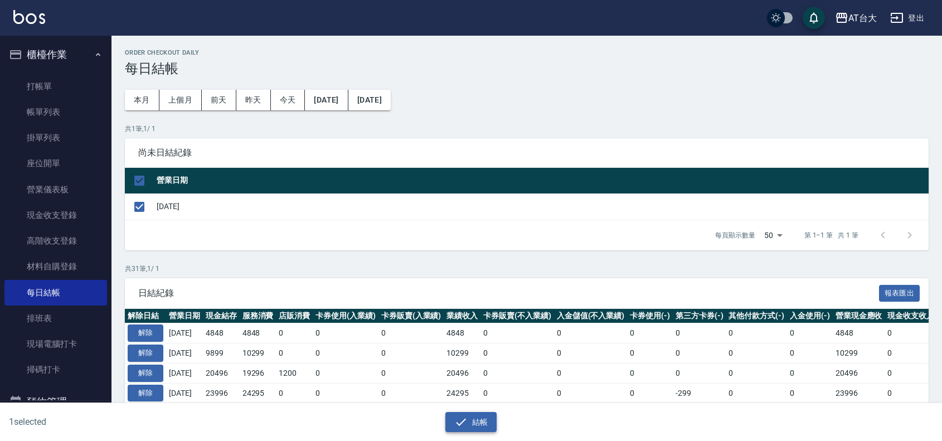
click at [477, 421] on button "結帳" at bounding box center [471, 422] width 52 height 21
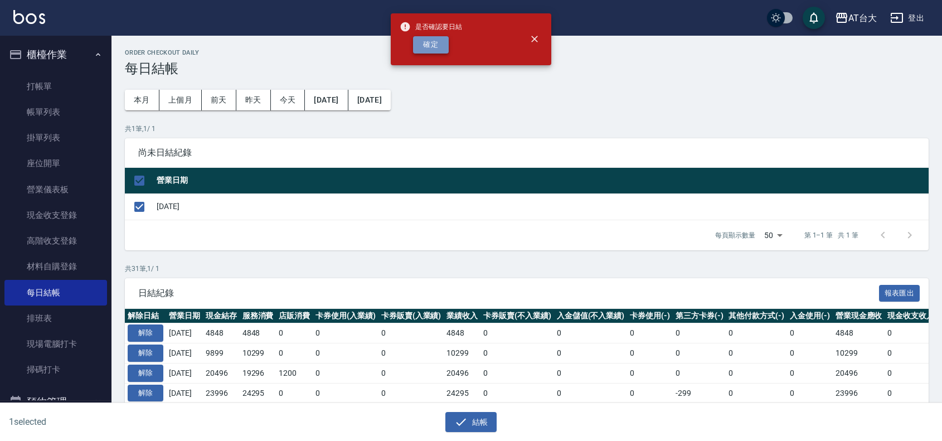
click at [425, 42] on button "確定" at bounding box center [431, 44] width 36 height 17
checkbox input "false"
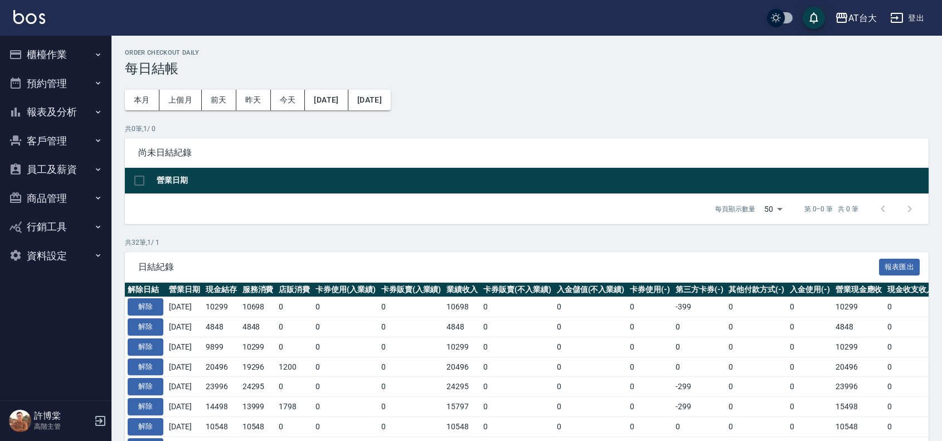
click at [45, 115] on button "報表及分析" at bounding box center [55, 112] width 103 height 29
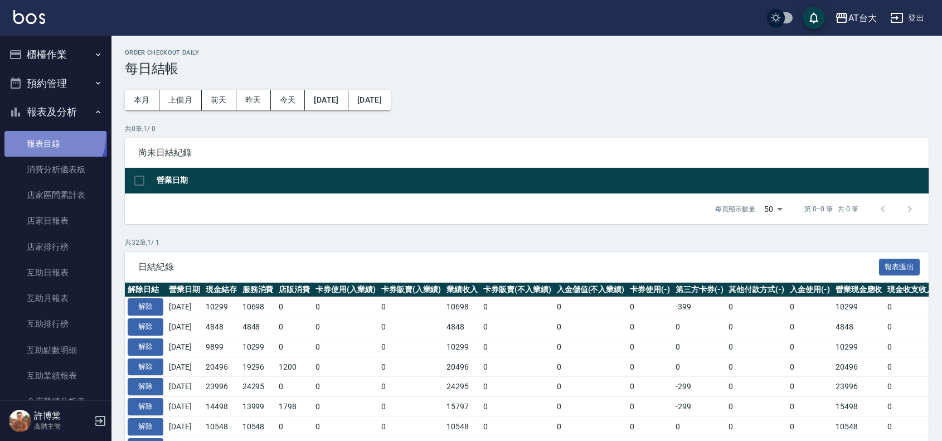
click at [53, 137] on link "報表目錄" at bounding box center [55, 144] width 103 height 26
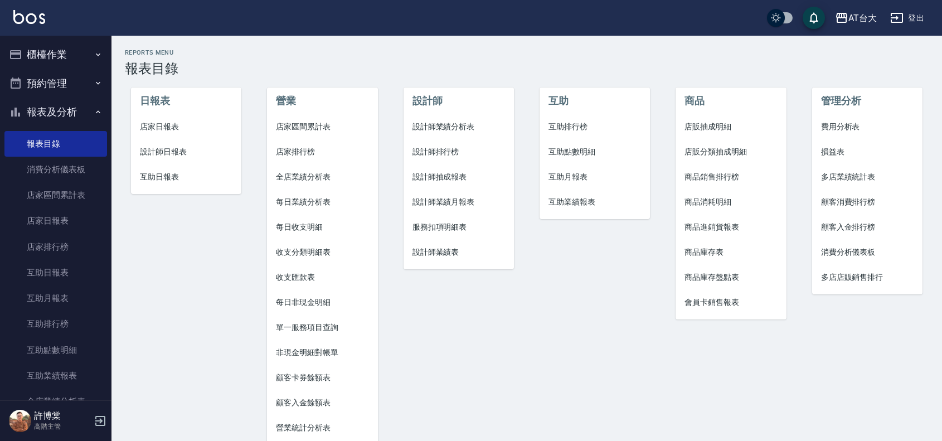
click at [177, 115] on li "店家日報表" at bounding box center [186, 126] width 110 height 25
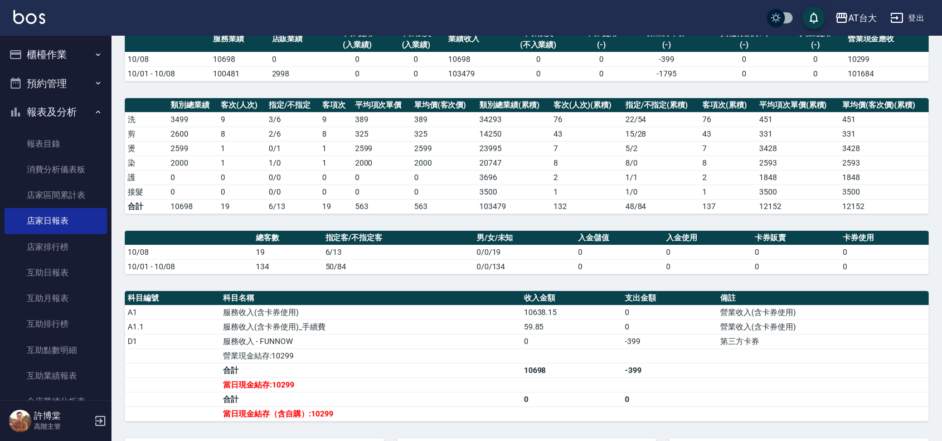
scroll to position [92, 0]
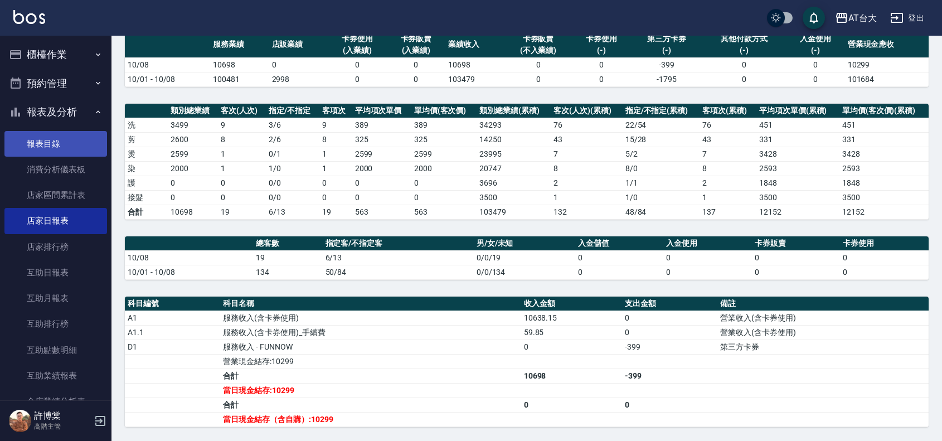
click at [57, 145] on link "報表目錄" at bounding box center [55, 144] width 103 height 26
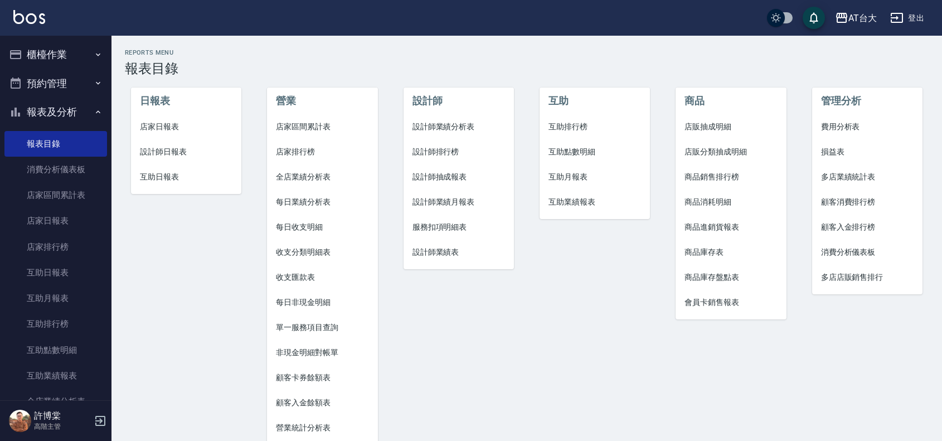
click at [176, 153] on span "設計師日報表" at bounding box center [186, 152] width 93 height 12
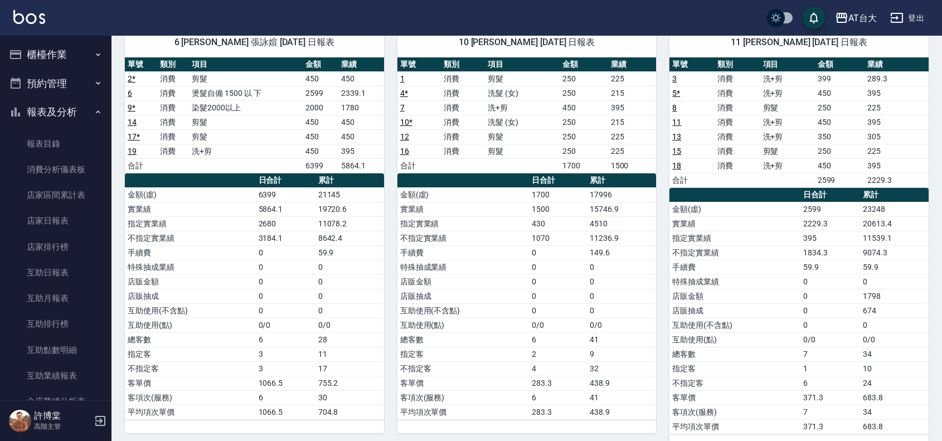
scroll to position [94, 0]
